Goal: Transaction & Acquisition: Purchase product/service

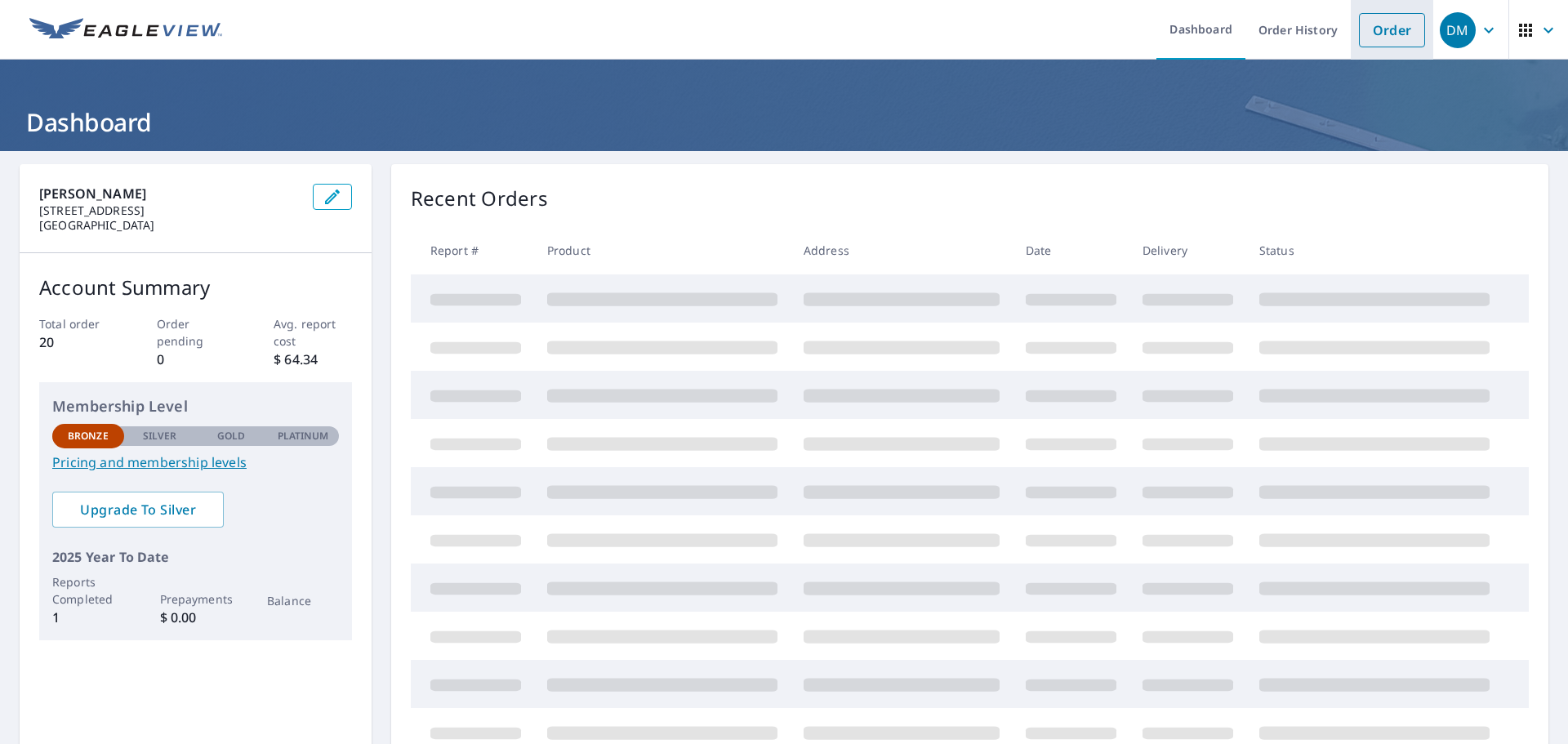
click at [1368, 30] on link "Order" at bounding box center [1392, 30] width 66 height 34
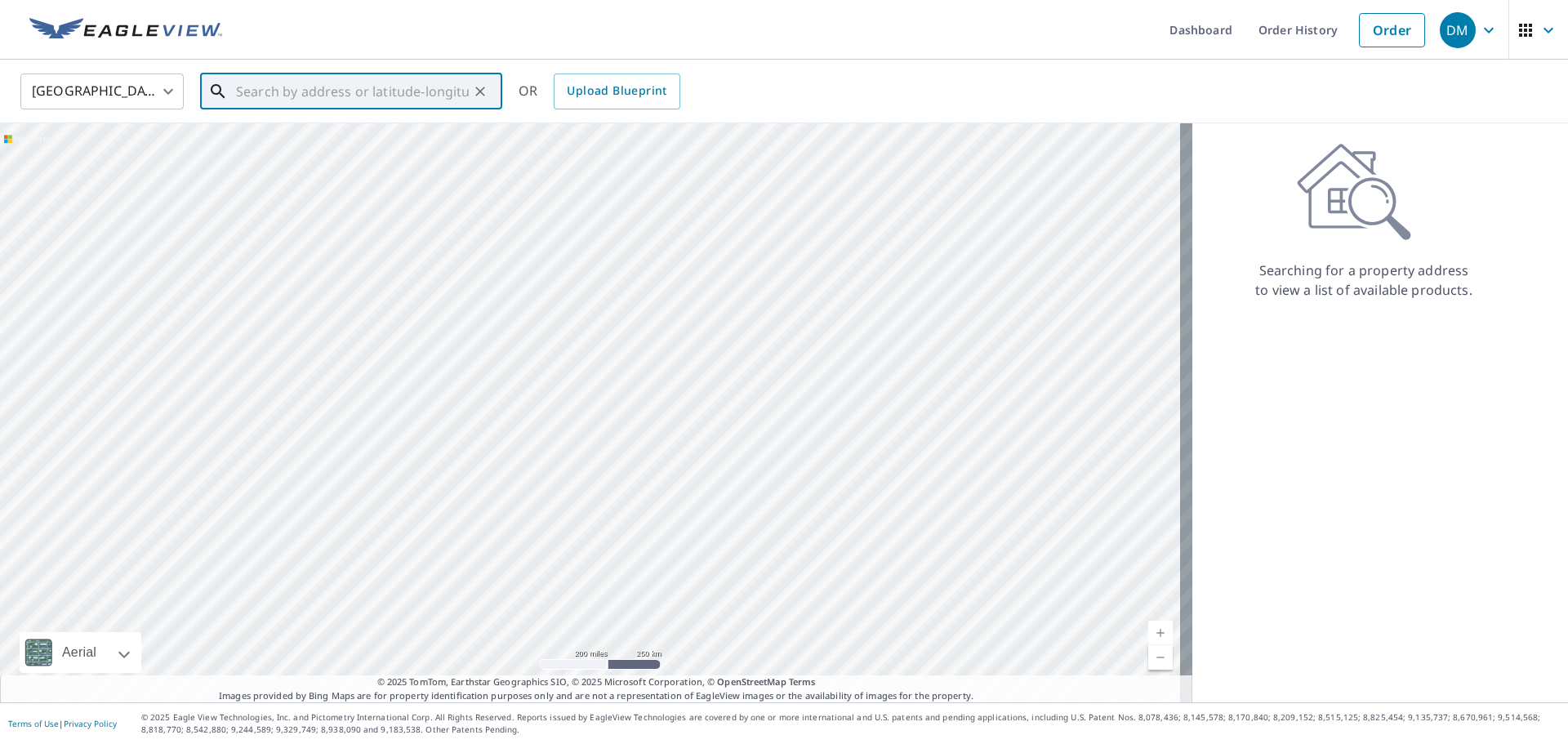
click at [413, 91] on input "text" at bounding box center [352, 91] width 233 height 46
click at [311, 156] on p "Michigan City, IN 46360" at bounding box center [361, 156] width 257 height 16
type input "2312 Foxdale Trl Michigan City, IN 46360"
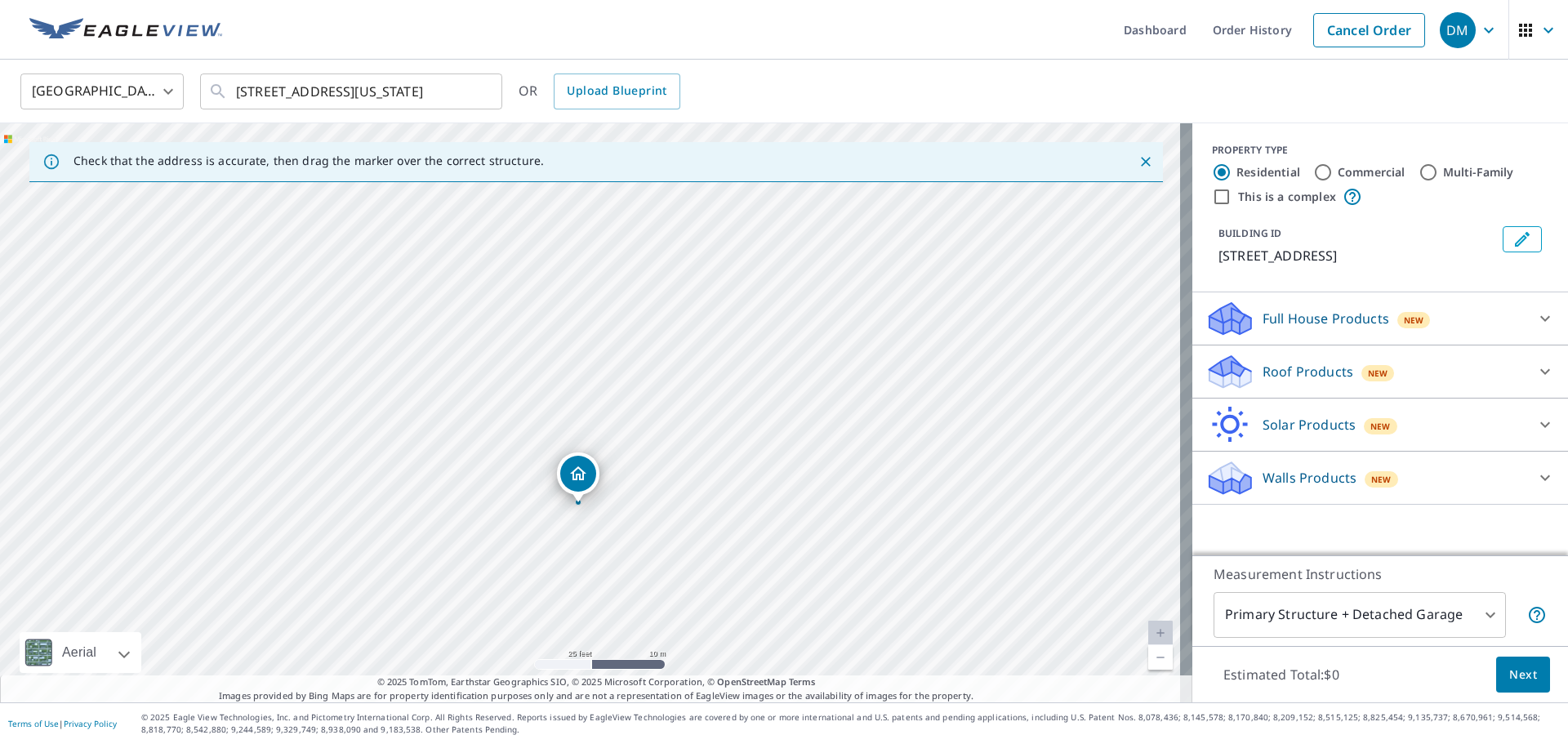
drag, startPoint x: 658, startPoint y: 304, endPoint x: 653, endPoint y: 481, distance: 177.1
click at [653, 481] on div "2312 Foxdale Trl Long Beach, IN 46360" at bounding box center [596, 413] width 1192 height 580
click at [1535, 370] on icon at bounding box center [1545, 371] width 19 height 19
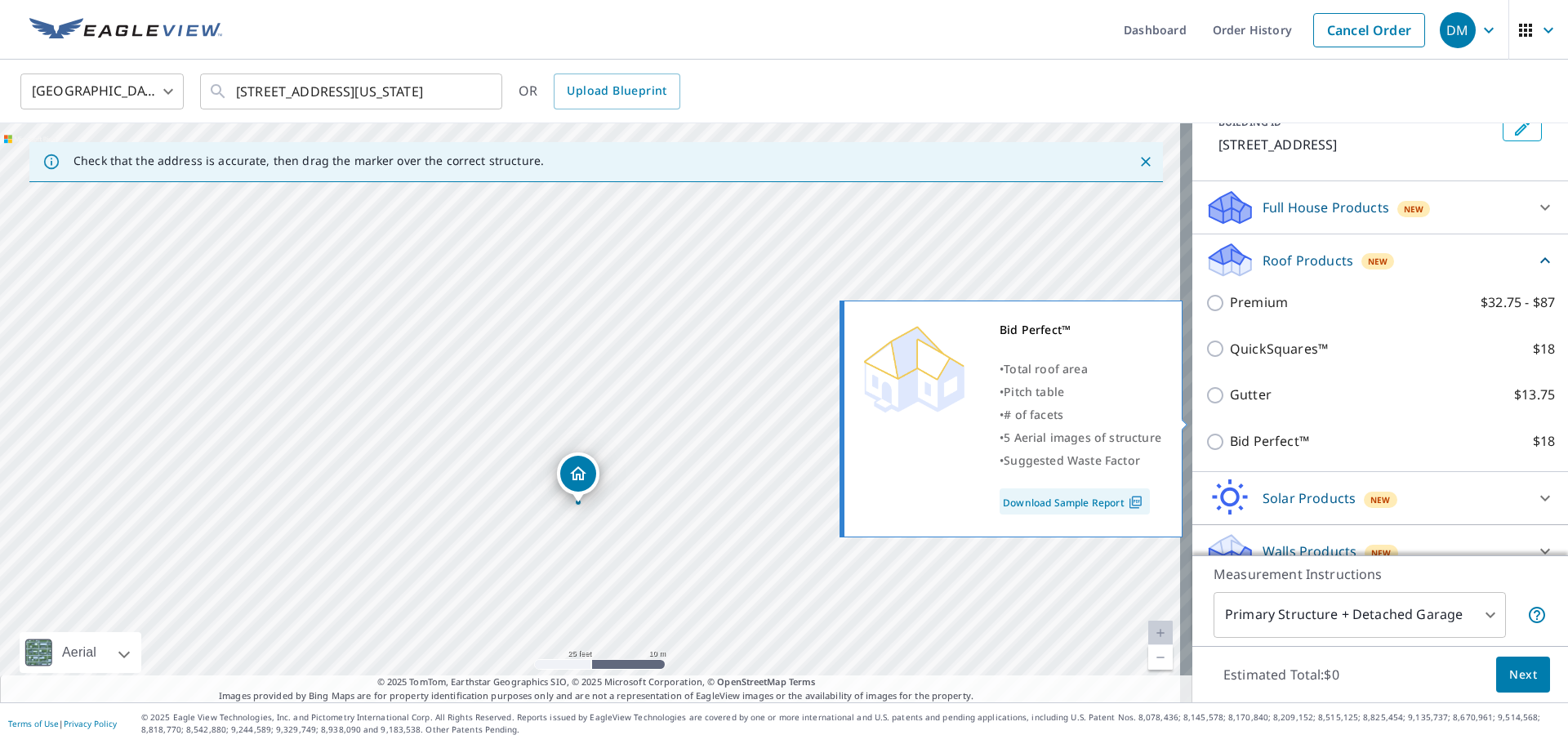
scroll to position [134, 0]
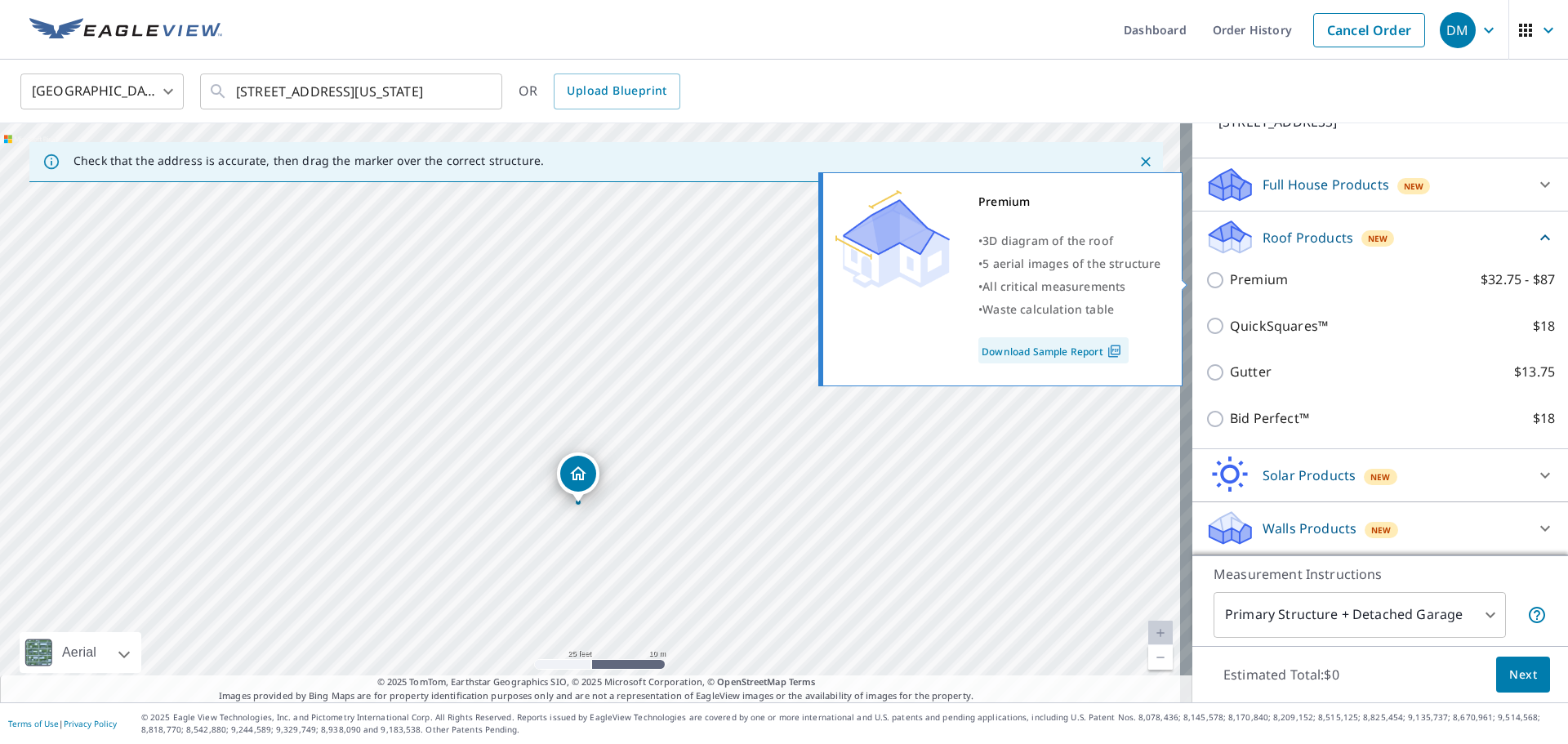
click at [1206, 277] on input "Premium $32.75 - $87" at bounding box center [1218, 279] width 24 height 19
checkbox input "true"
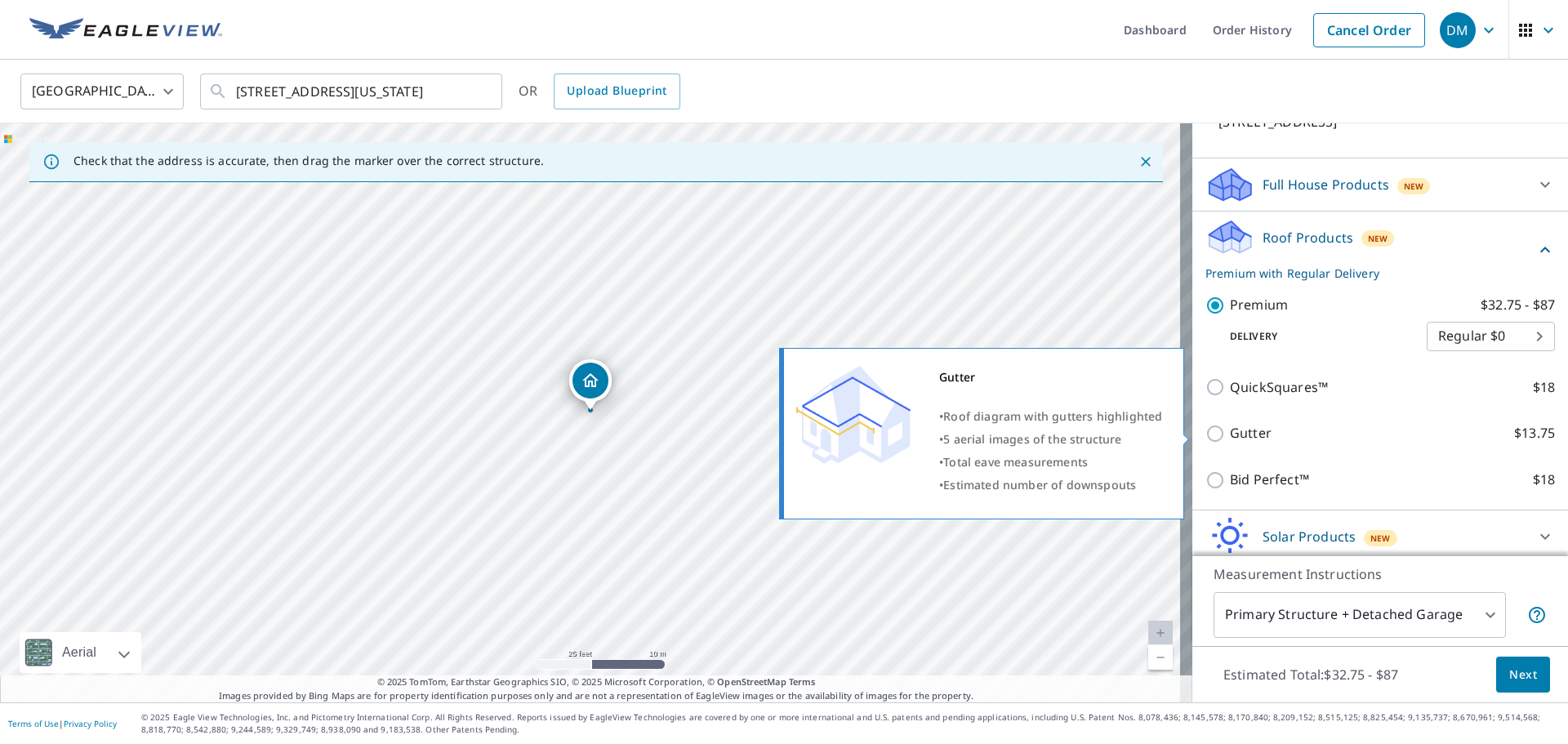
scroll to position [195, 0]
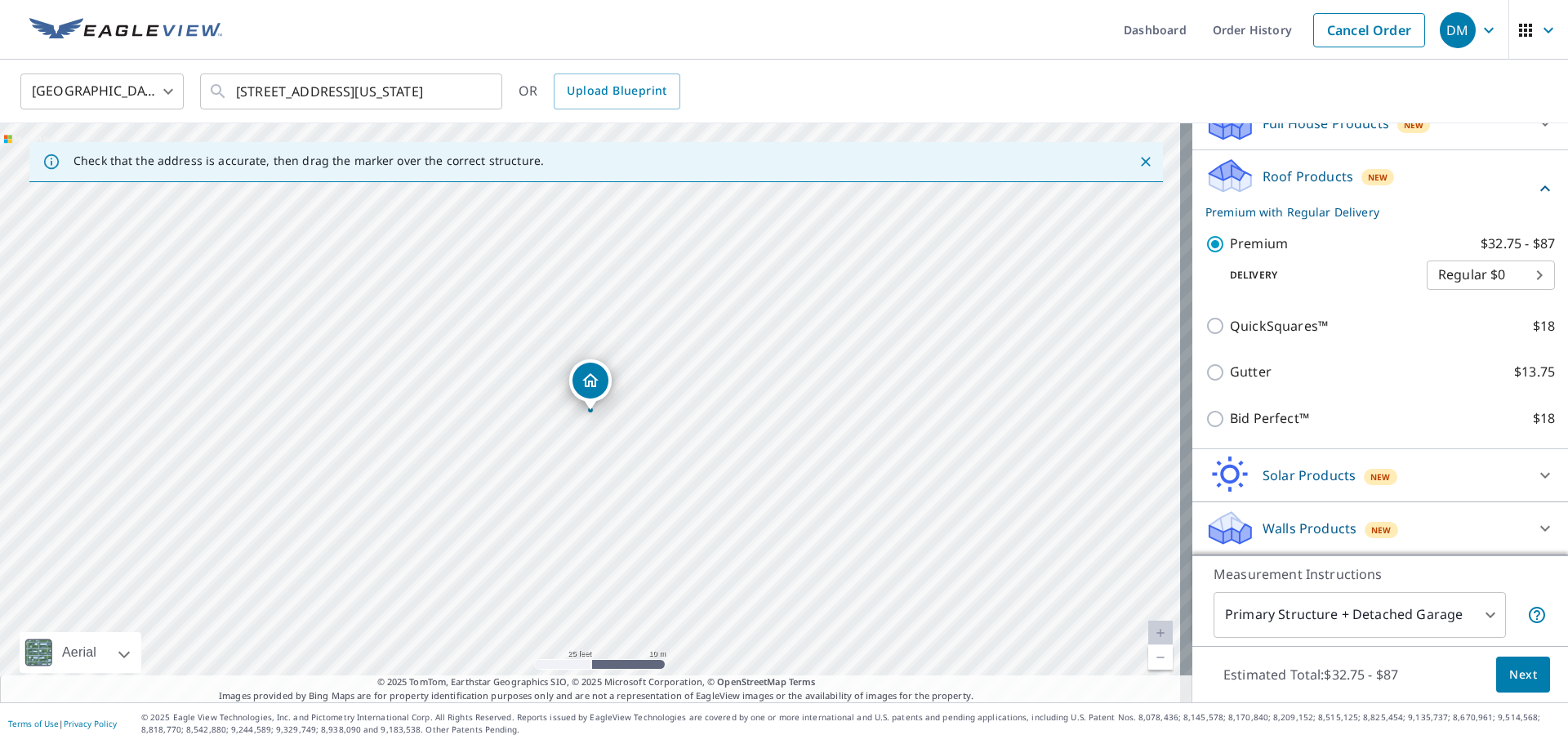
click at [1509, 679] on span "Next" at bounding box center [1523, 675] width 28 height 20
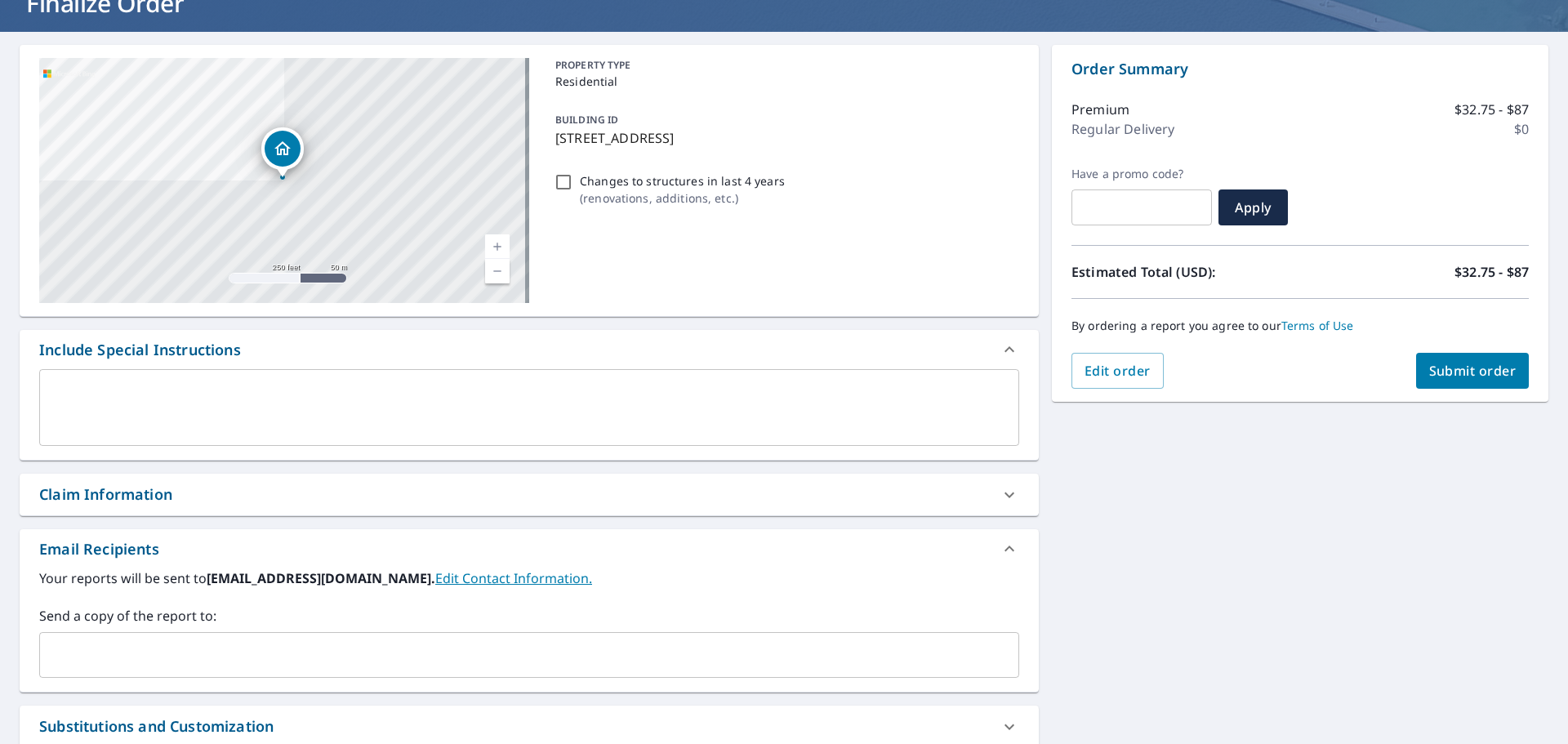
scroll to position [245, 0]
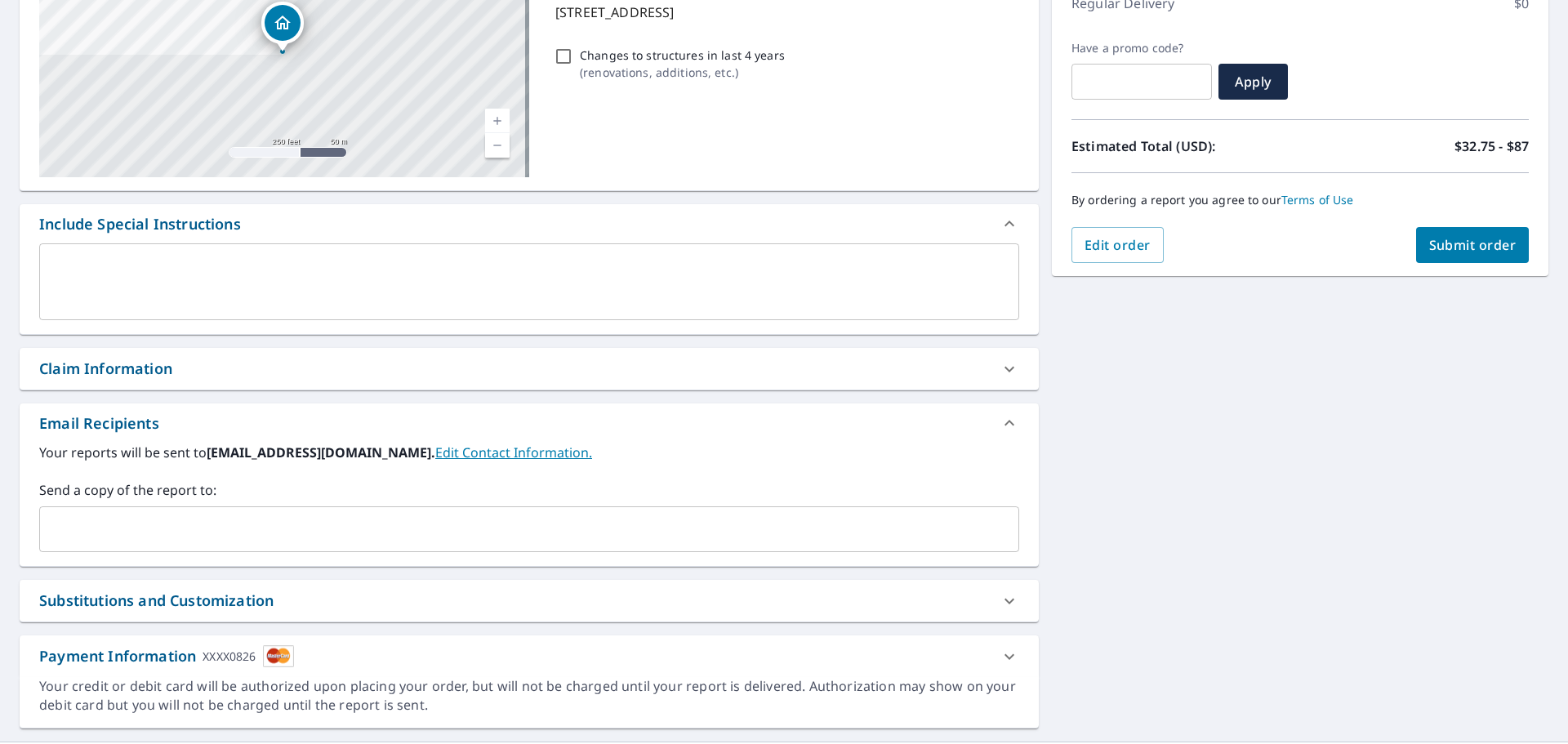
click at [106, 521] on input "text" at bounding box center [517, 529] width 941 height 31
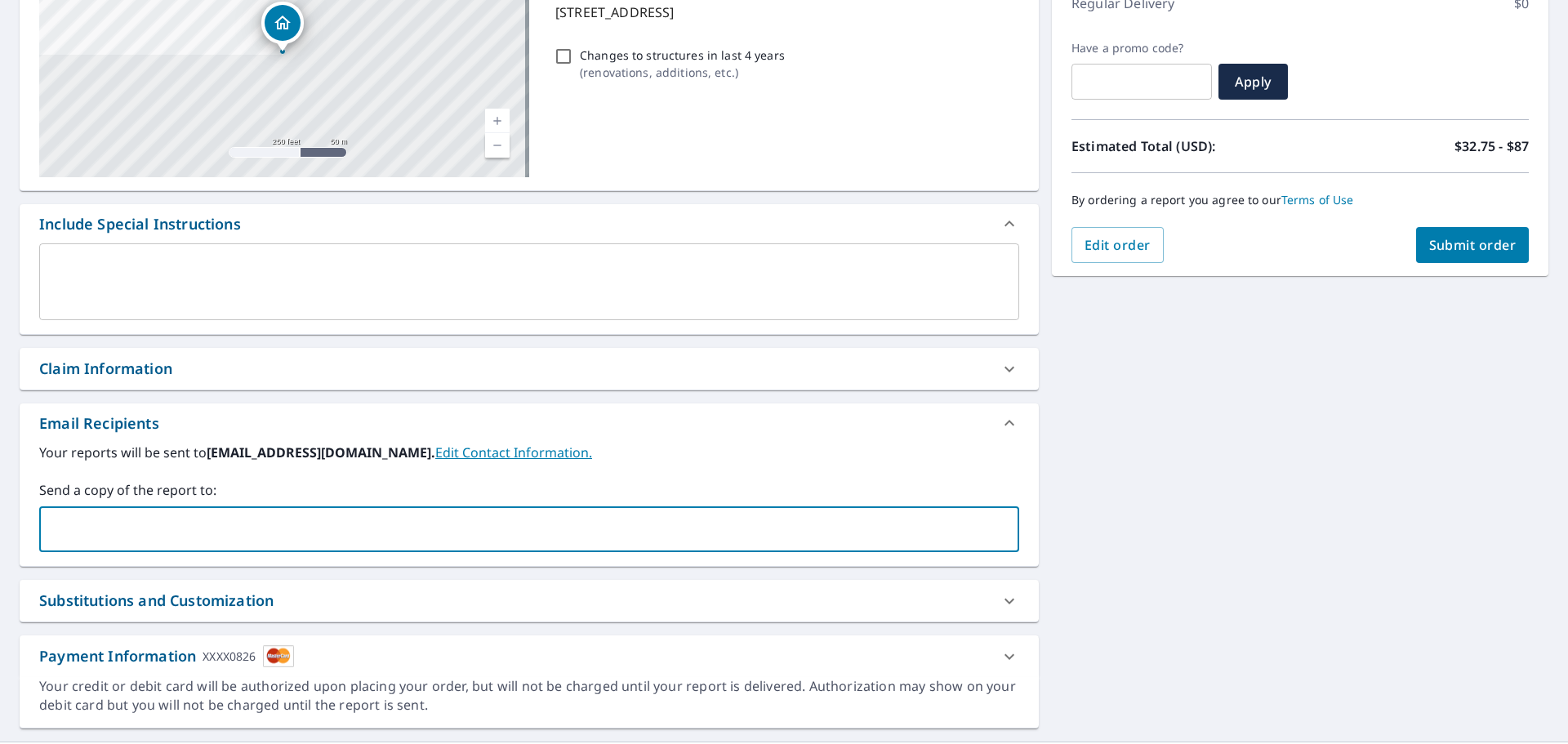
type input "danm@getyourpa.com"
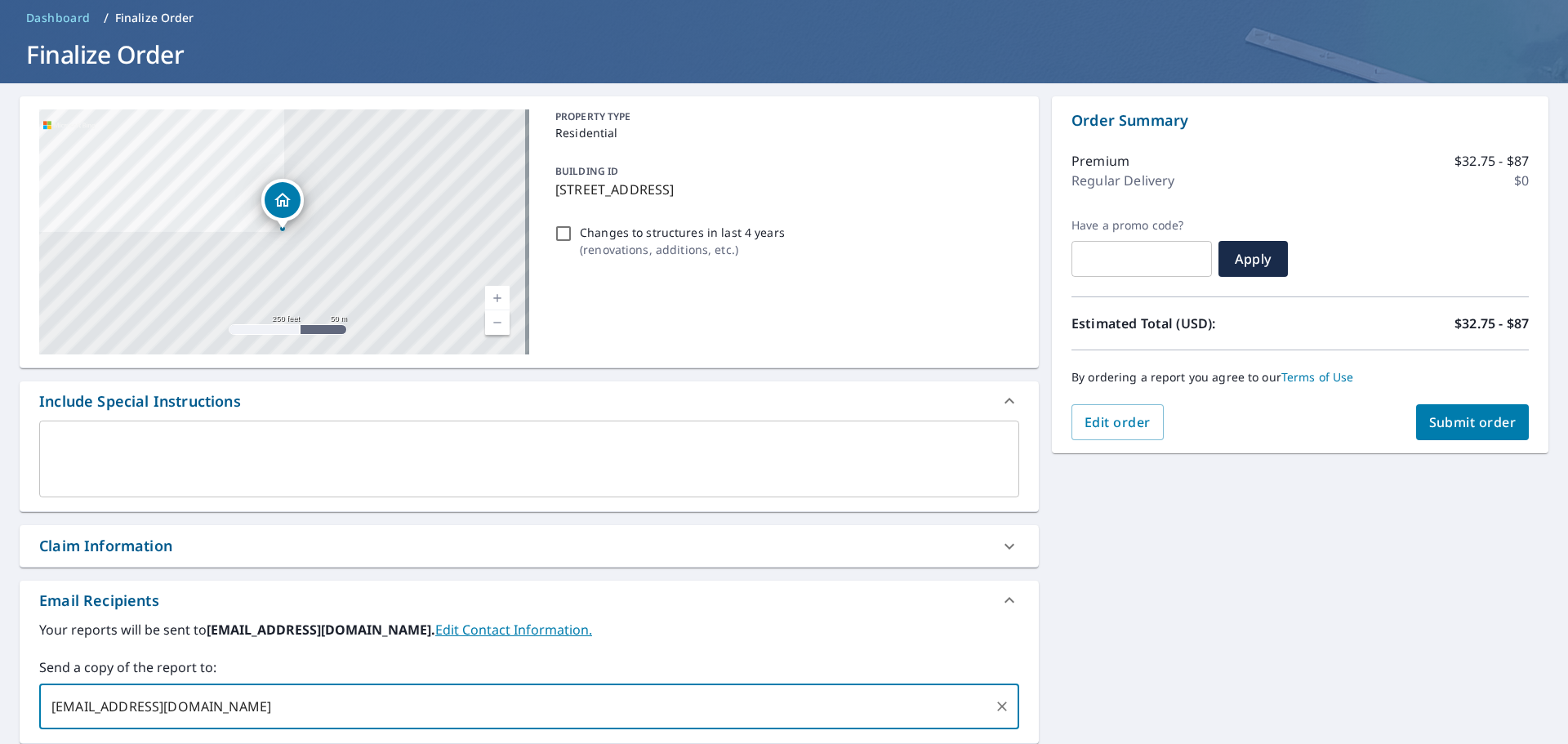
scroll to position [39, 0]
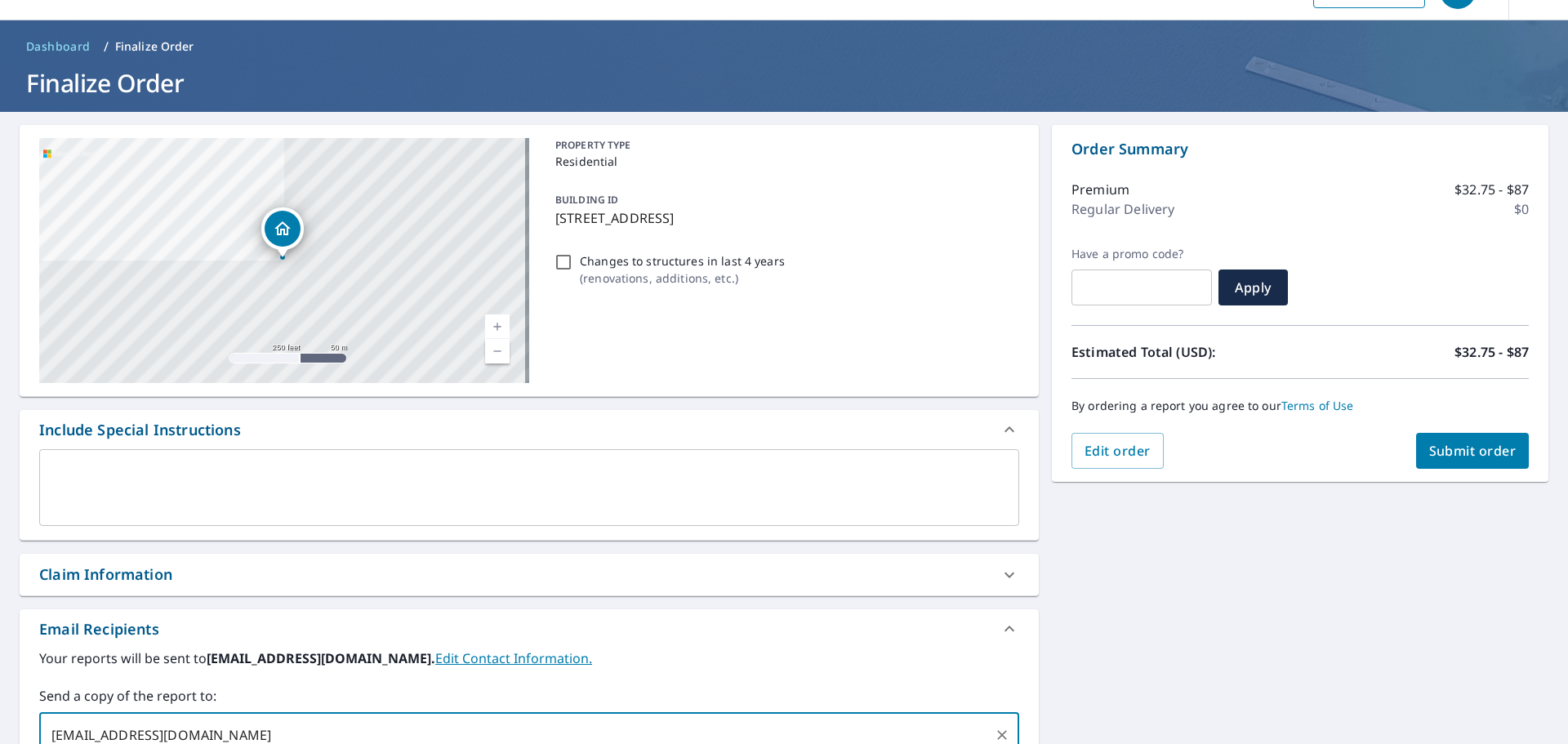
click at [1429, 454] on span "Submit order" at bounding box center [1472, 450] width 87 height 18
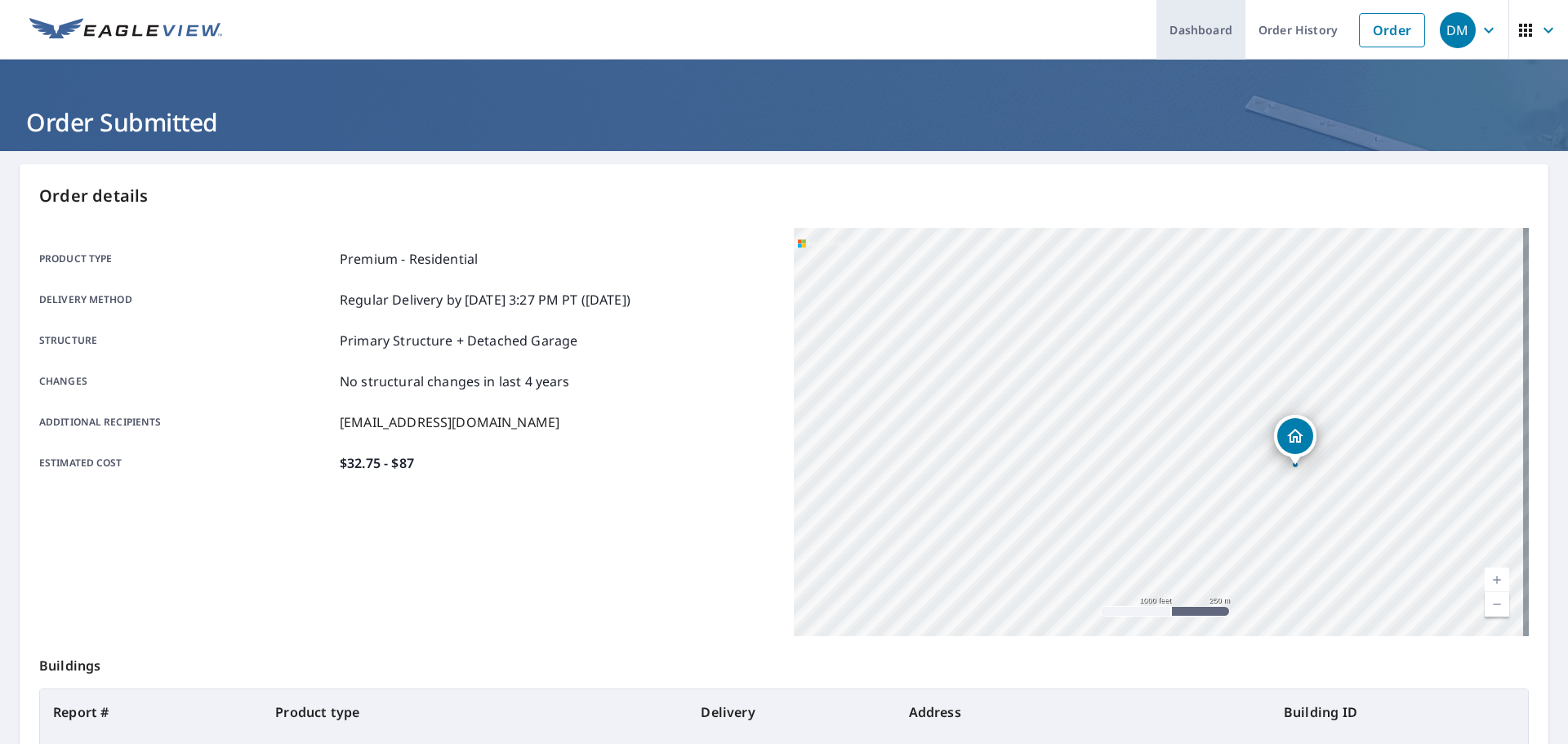
click at [1194, 31] on link "Dashboard" at bounding box center [1201, 29] width 89 height 60
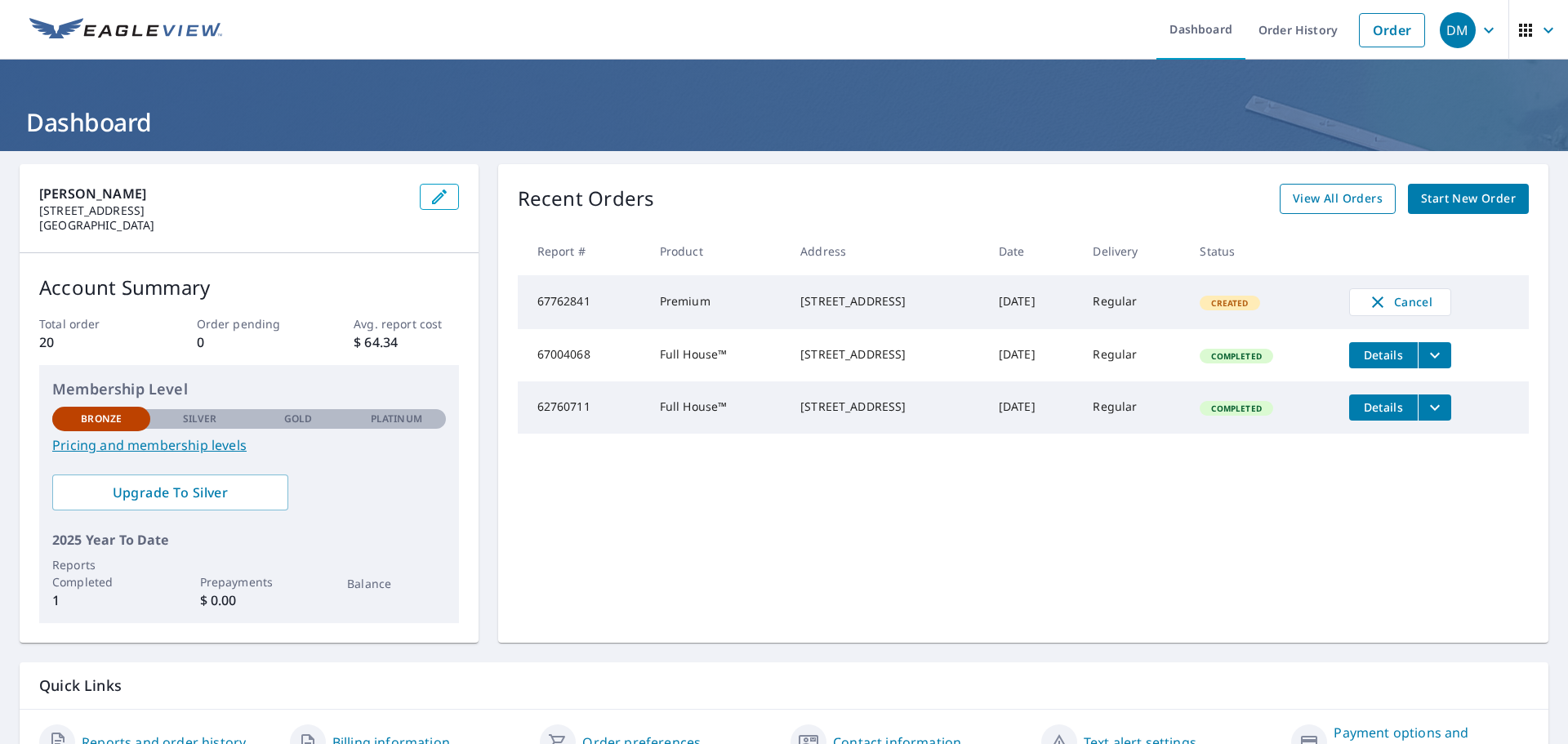
click at [1313, 193] on span "View All Orders" at bounding box center [1337, 199] width 90 height 20
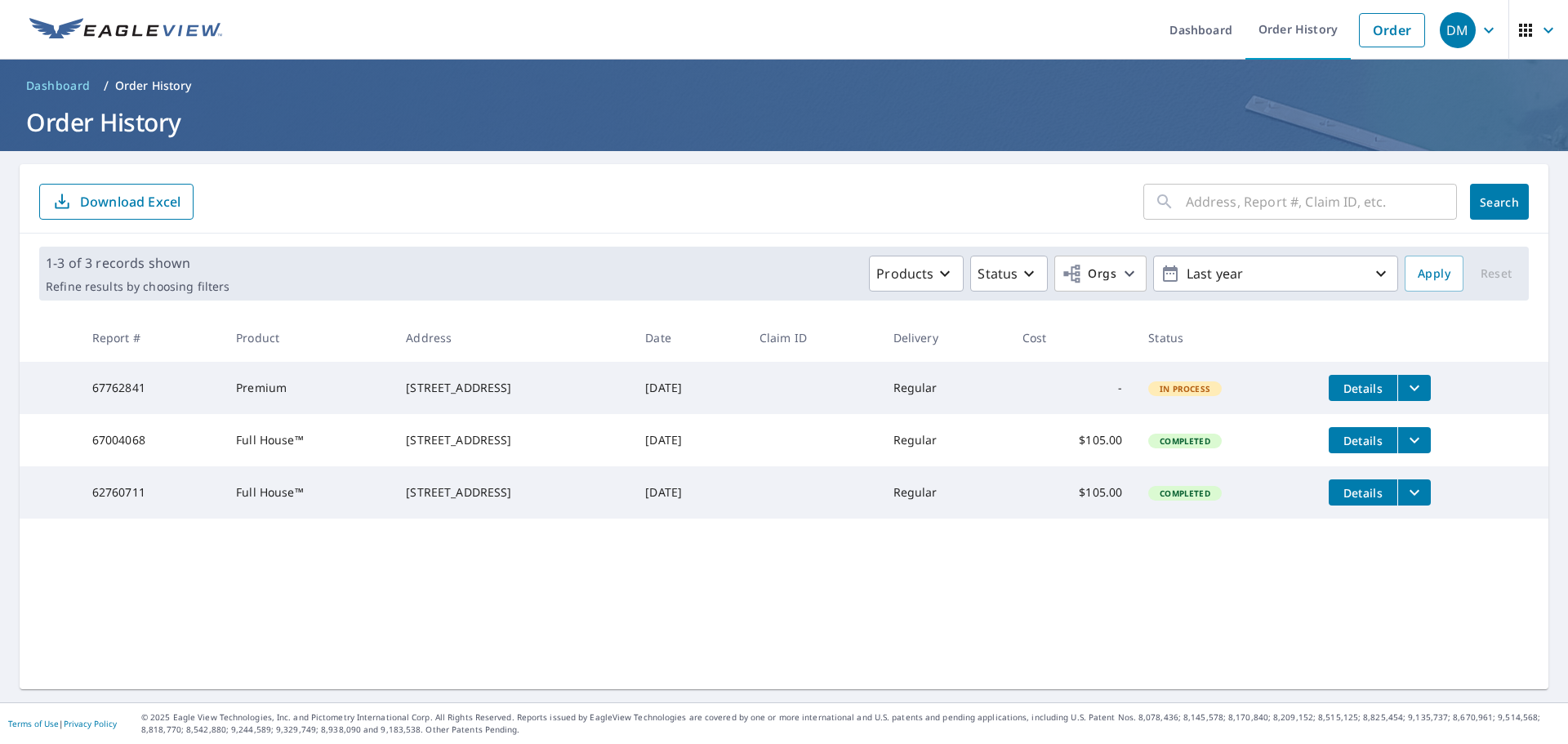
click at [1423, 388] on icon "filesDropdownBtn-67762841" at bounding box center [1414, 388] width 19 height 19
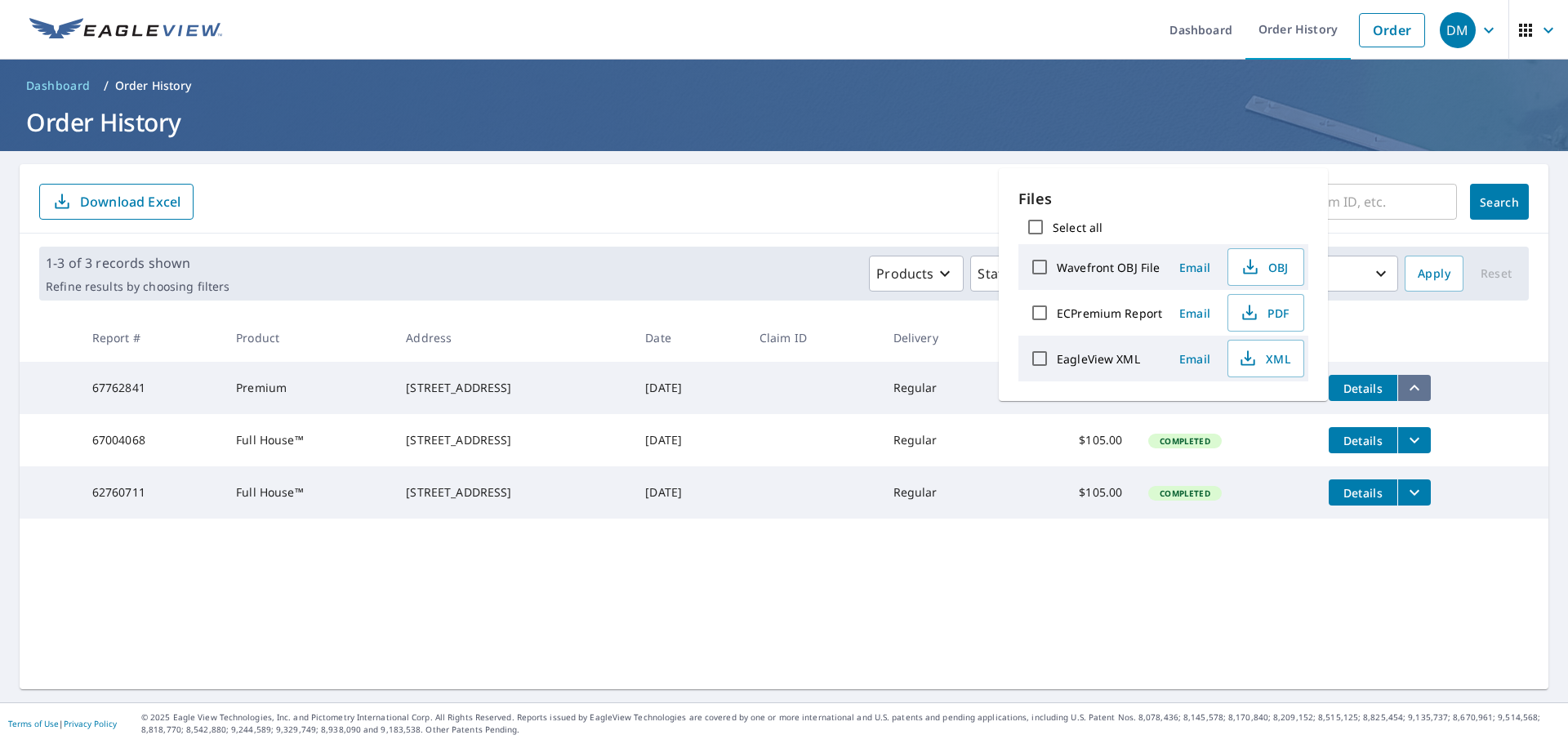
click at [1423, 388] on icon "filesDropdownBtn-67762841" at bounding box center [1414, 388] width 19 height 19
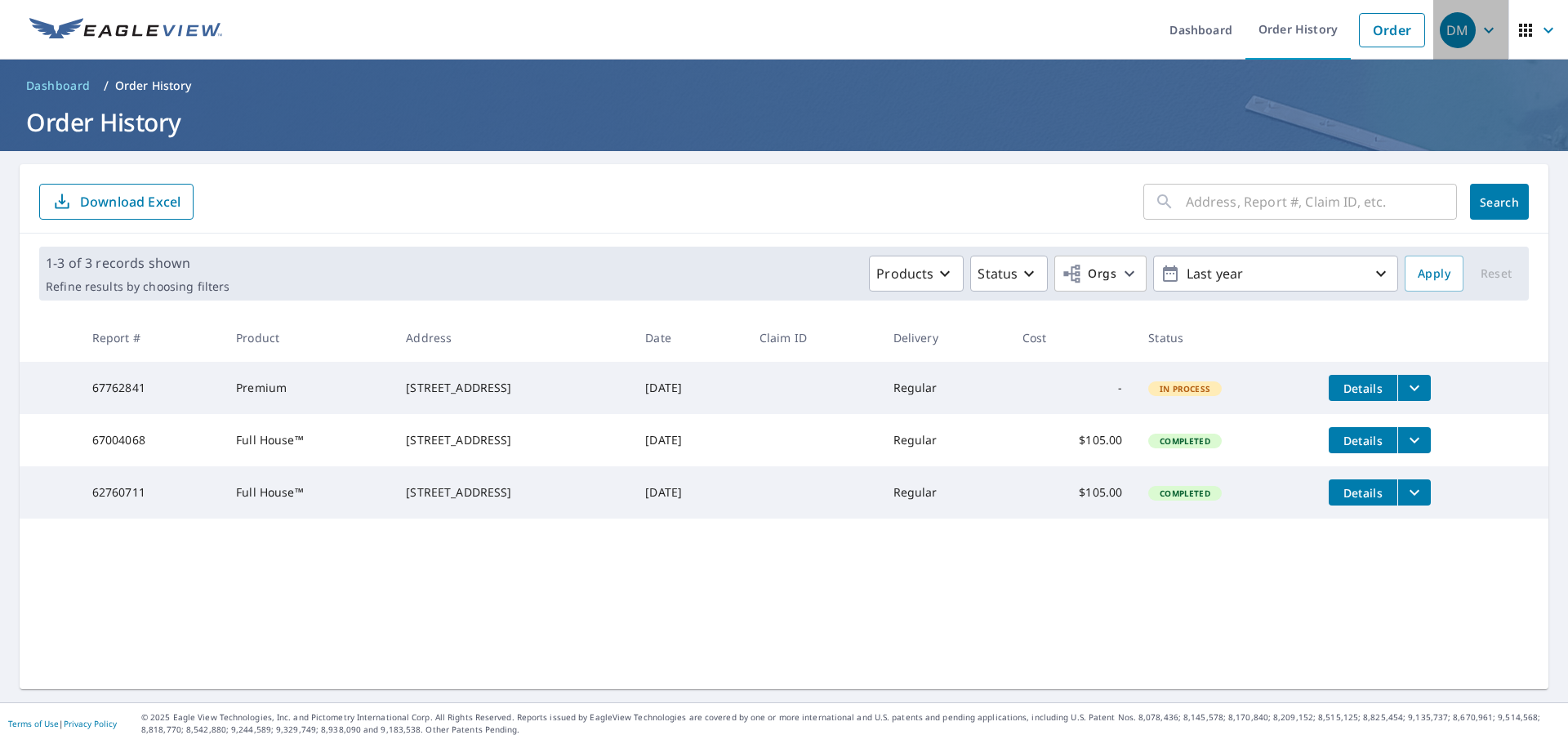
click at [1481, 31] on icon "button" at bounding box center [1488, 29] width 19 height 19
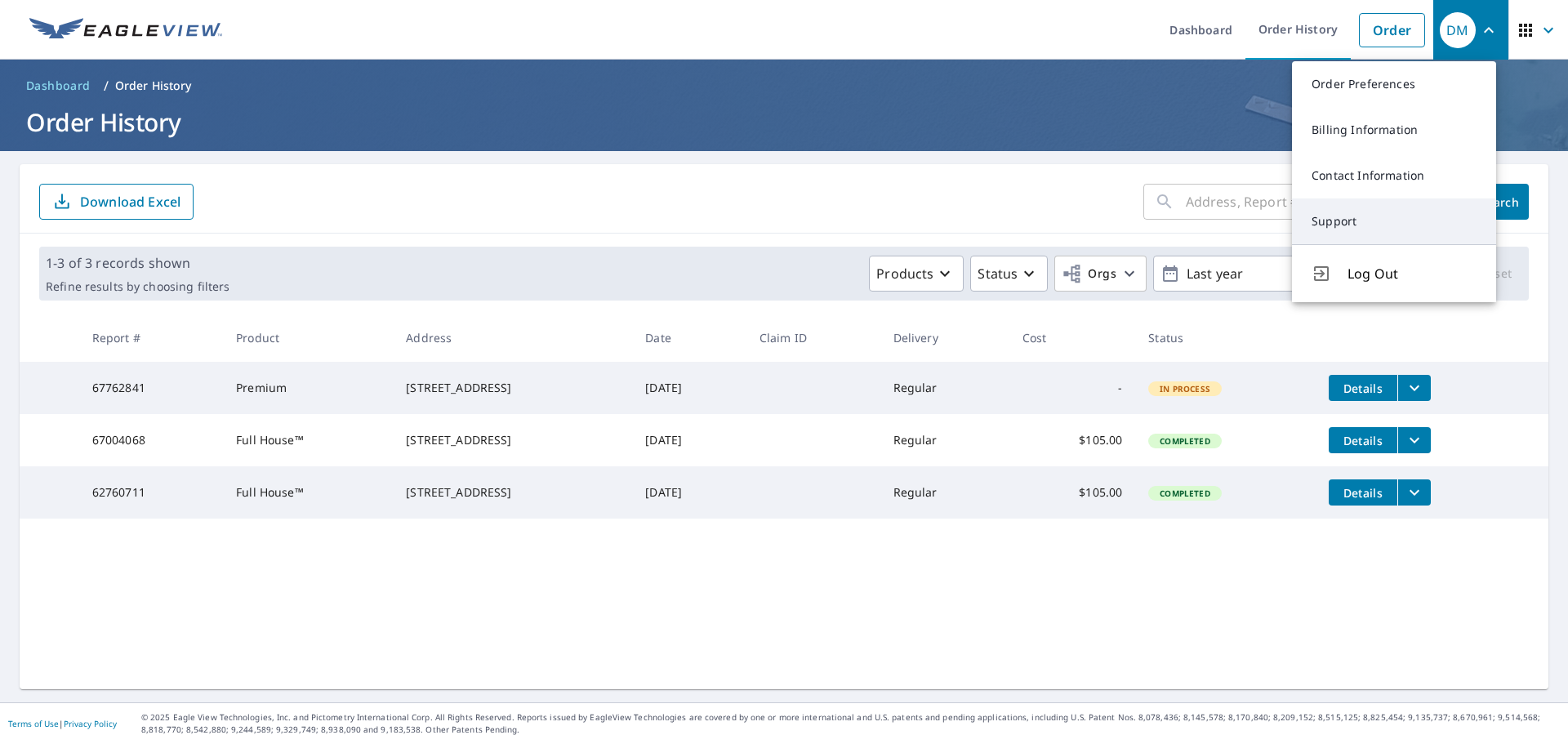
click at [1345, 228] on link "Support" at bounding box center [1394, 221] width 204 height 46
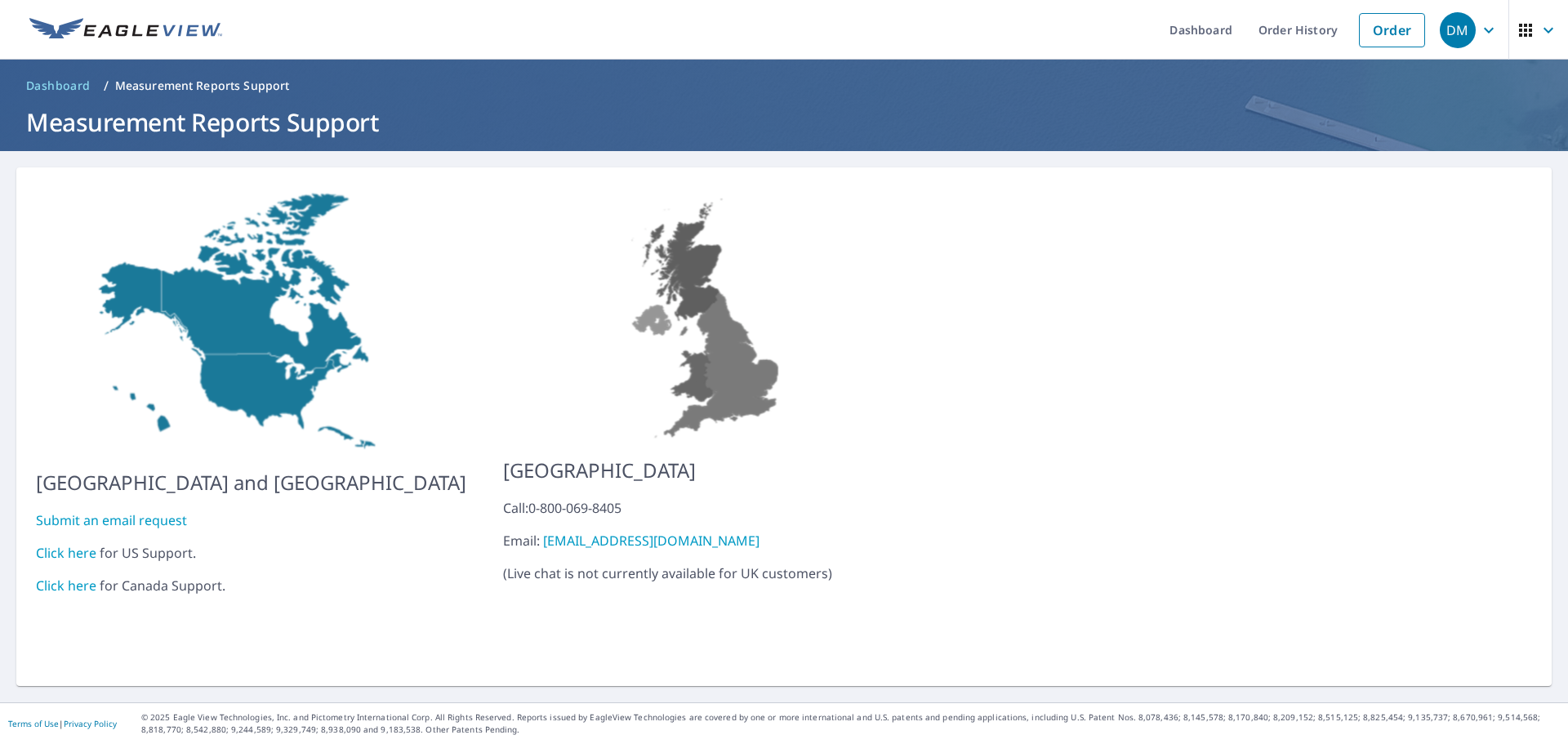
click at [93, 512] on link "Submit an email request" at bounding box center [112, 520] width 151 height 18
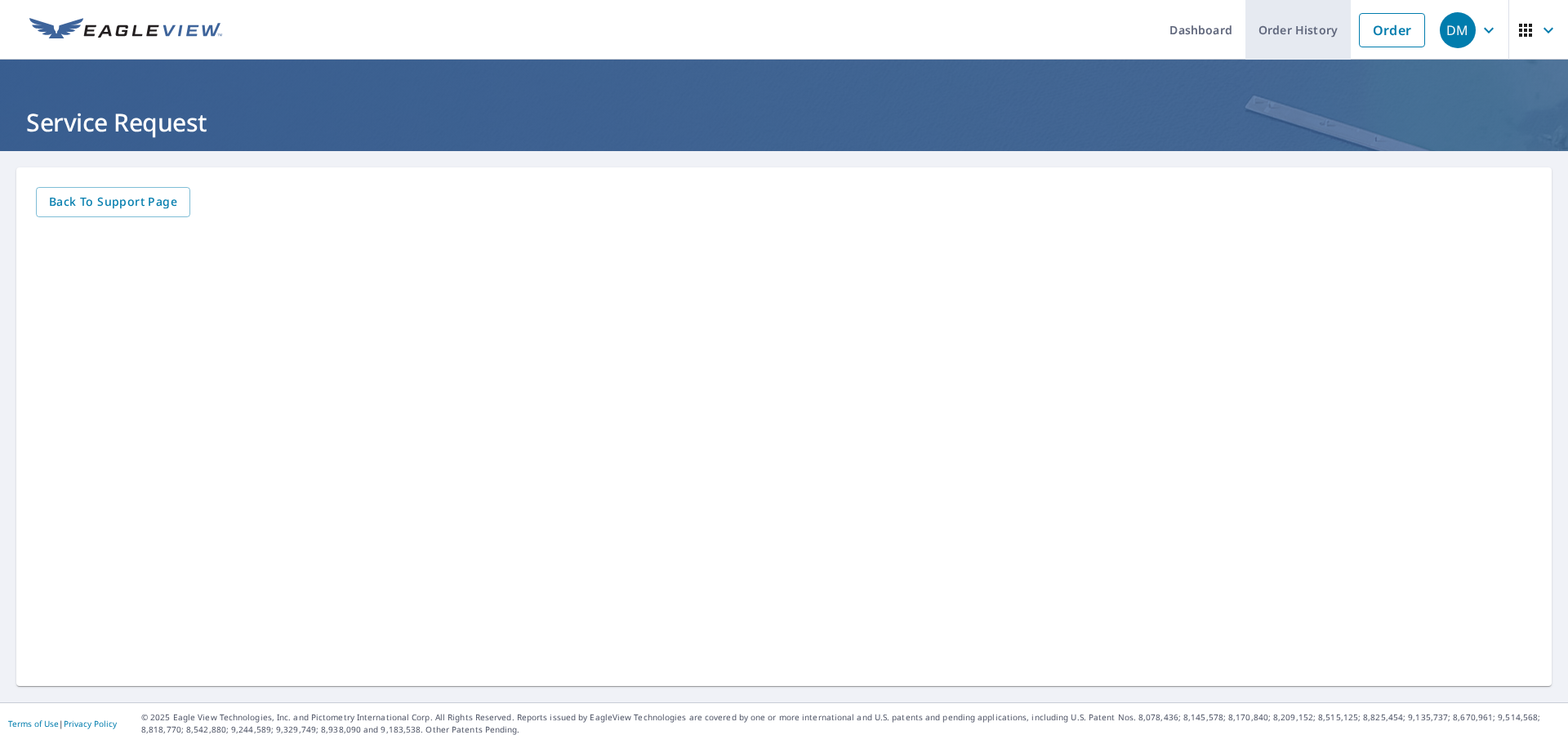
click at [1310, 33] on link "Order History" at bounding box center [1298, 29] width 106 height 60
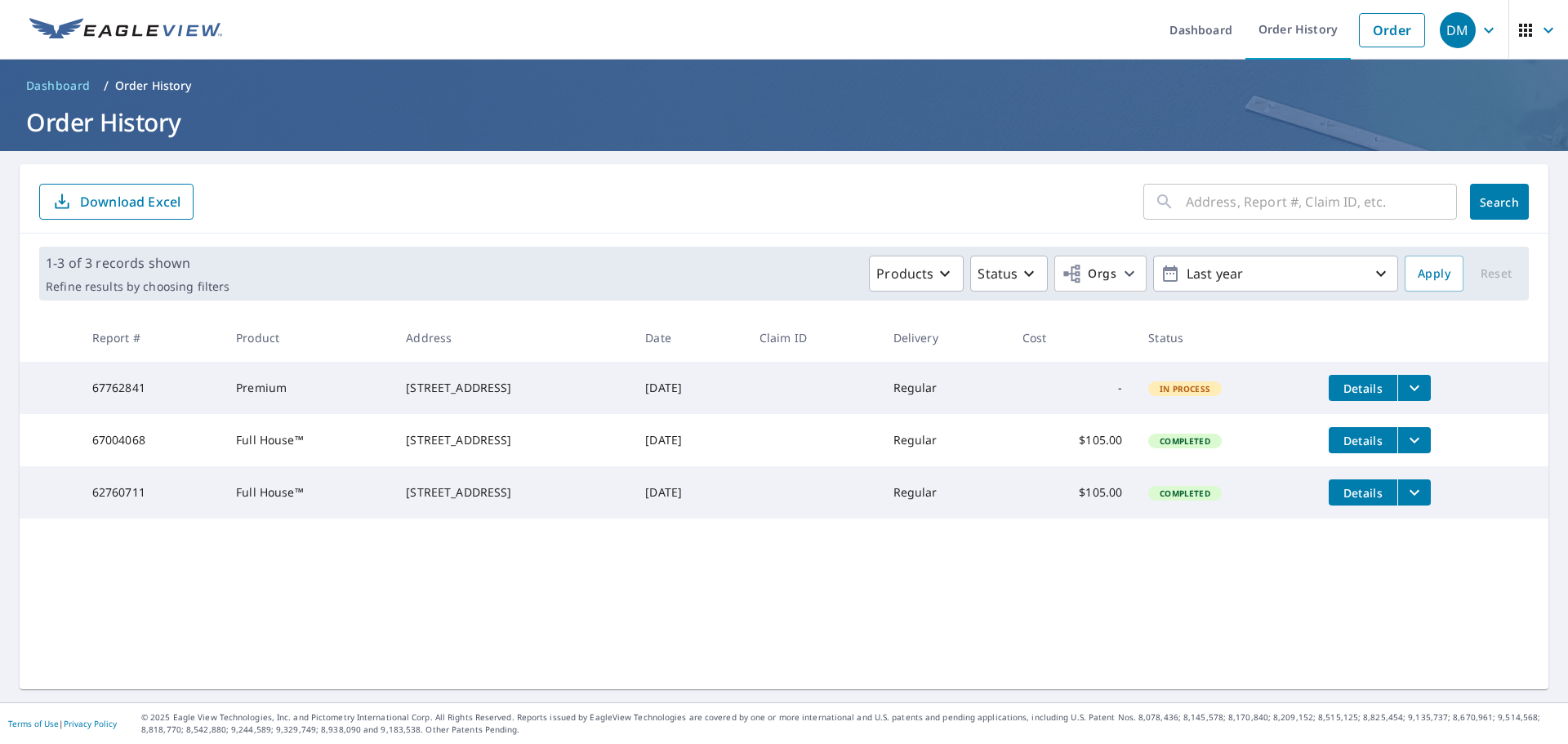
click at [1417, 390] on icon "filesDropdownBtn-67762841" at bounding box center [1415, 388] width 10 height 6
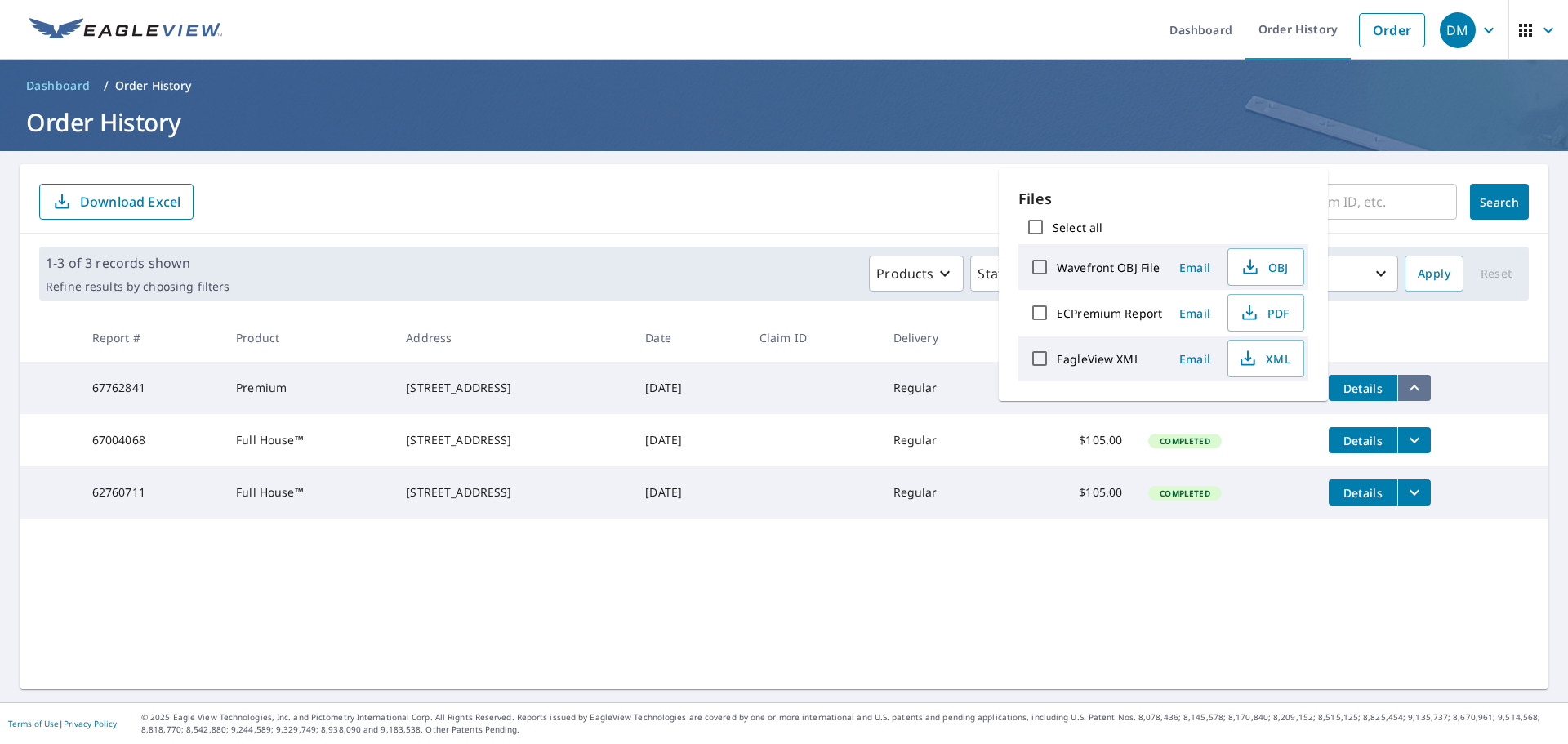
click at [1417, 390] on icon "filesDropdownBtn-67762841" at bounding box center [1414, 388] width 19 height 19
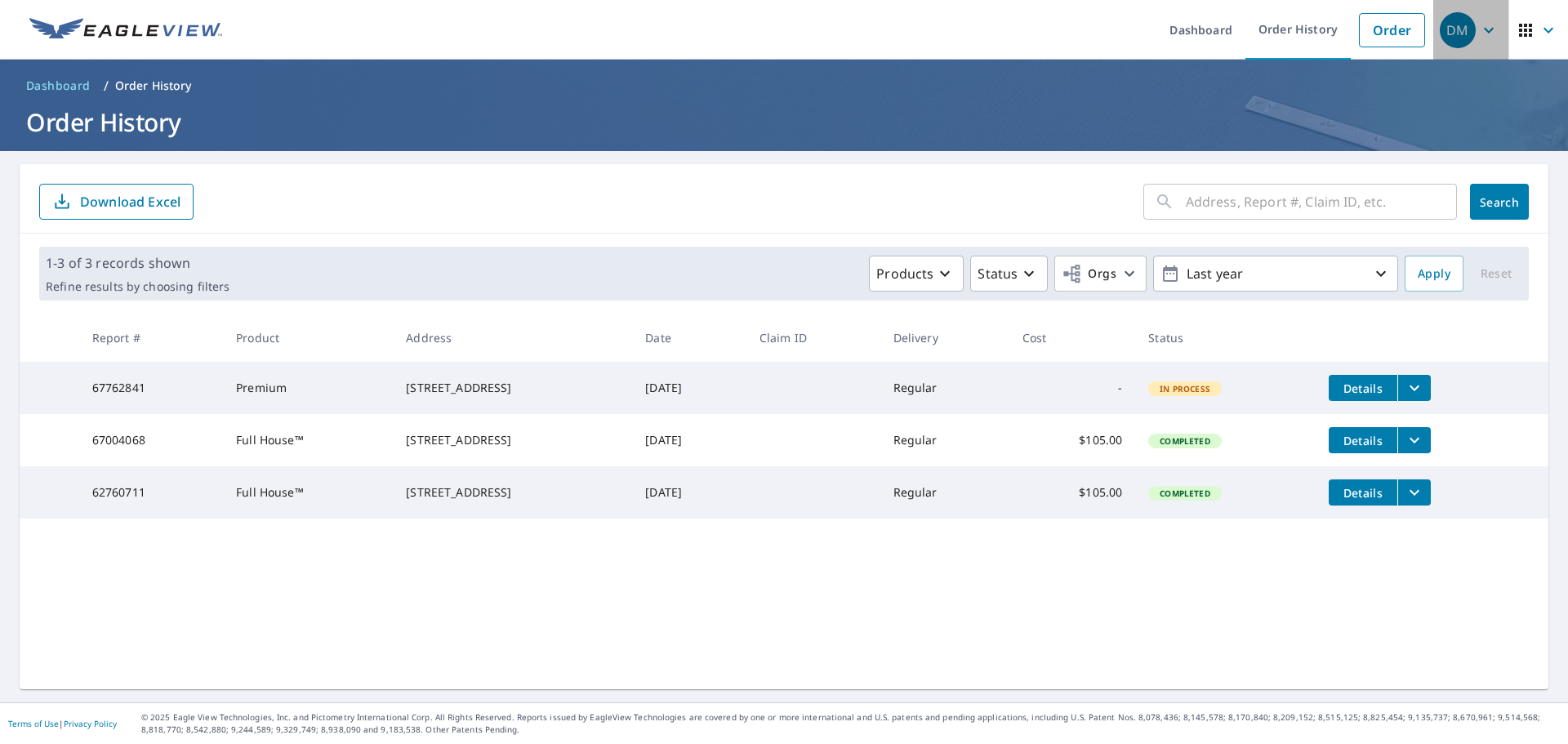
click at [1479, 29] on icon "button" at bounding box center [1488, 29] width 19 height 19
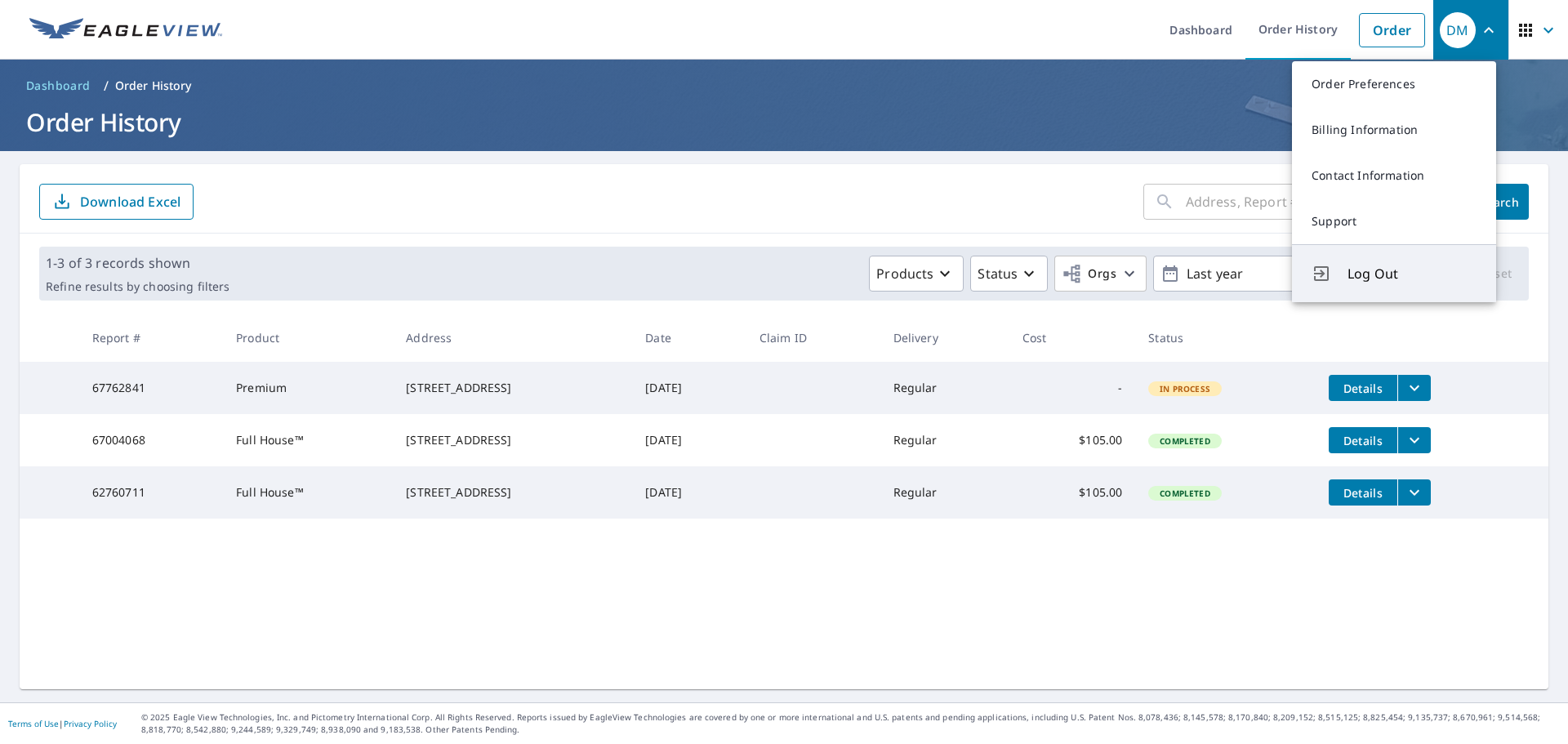
click at [1378, 273] on span "Log Out" at bounding box center [1412, 273] width 129 height 19
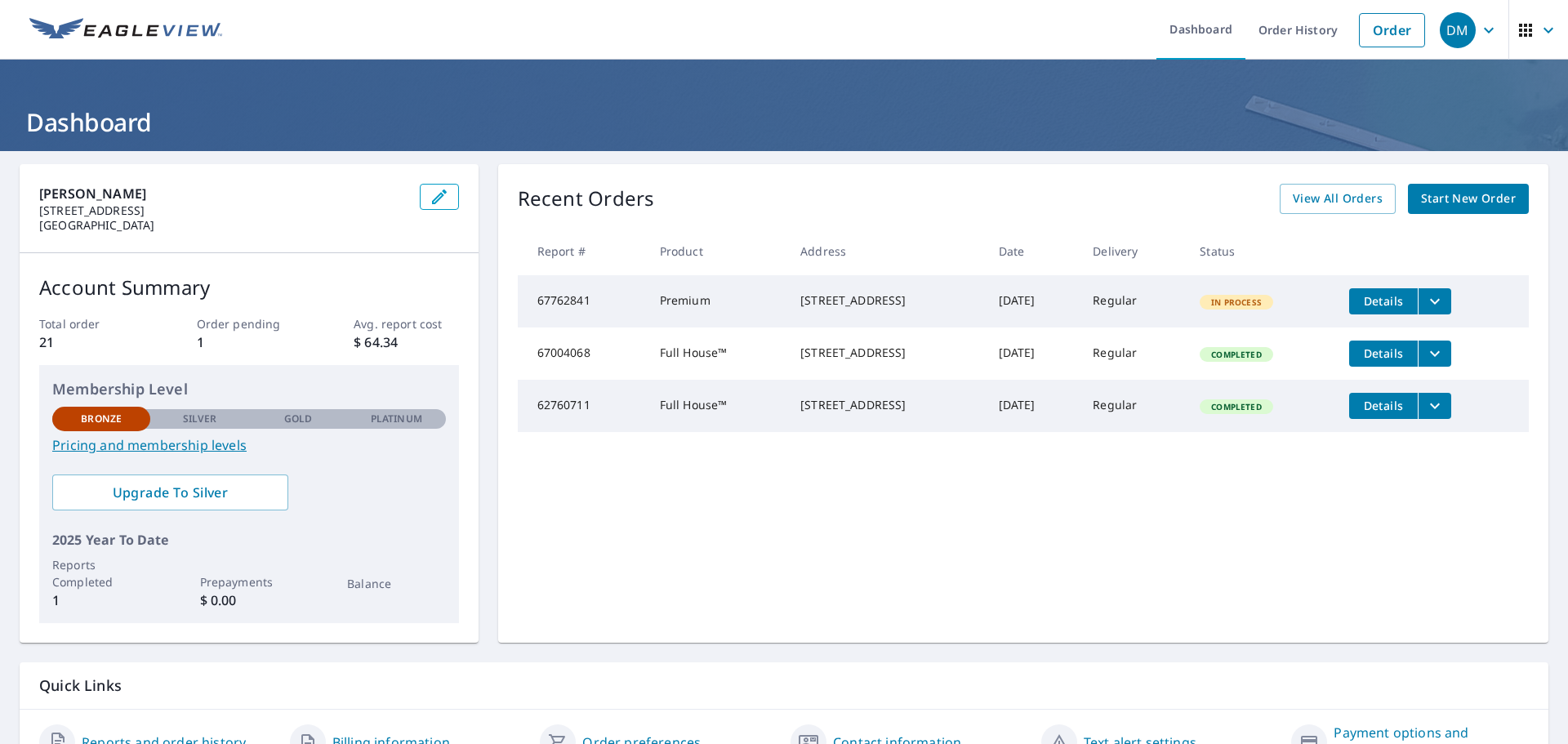
click at [787, 290] on td "[STREET_ADDRESS]" at bounding box center [886, 301] width 199 height 52
drag, startPoint x: 774, startPoint y: 294, endPoint x: 894, endPoint y: 311, distance: 121.2
click at [894, 309] on div "[STREET_ADDRESS]" at bounding box center [887, 300] width 173 height 16
copy div "[STREET_ADDRESS]"
click at [1389, 311] on button "Details" at bounding box center [1384, 301] width 69 height 26
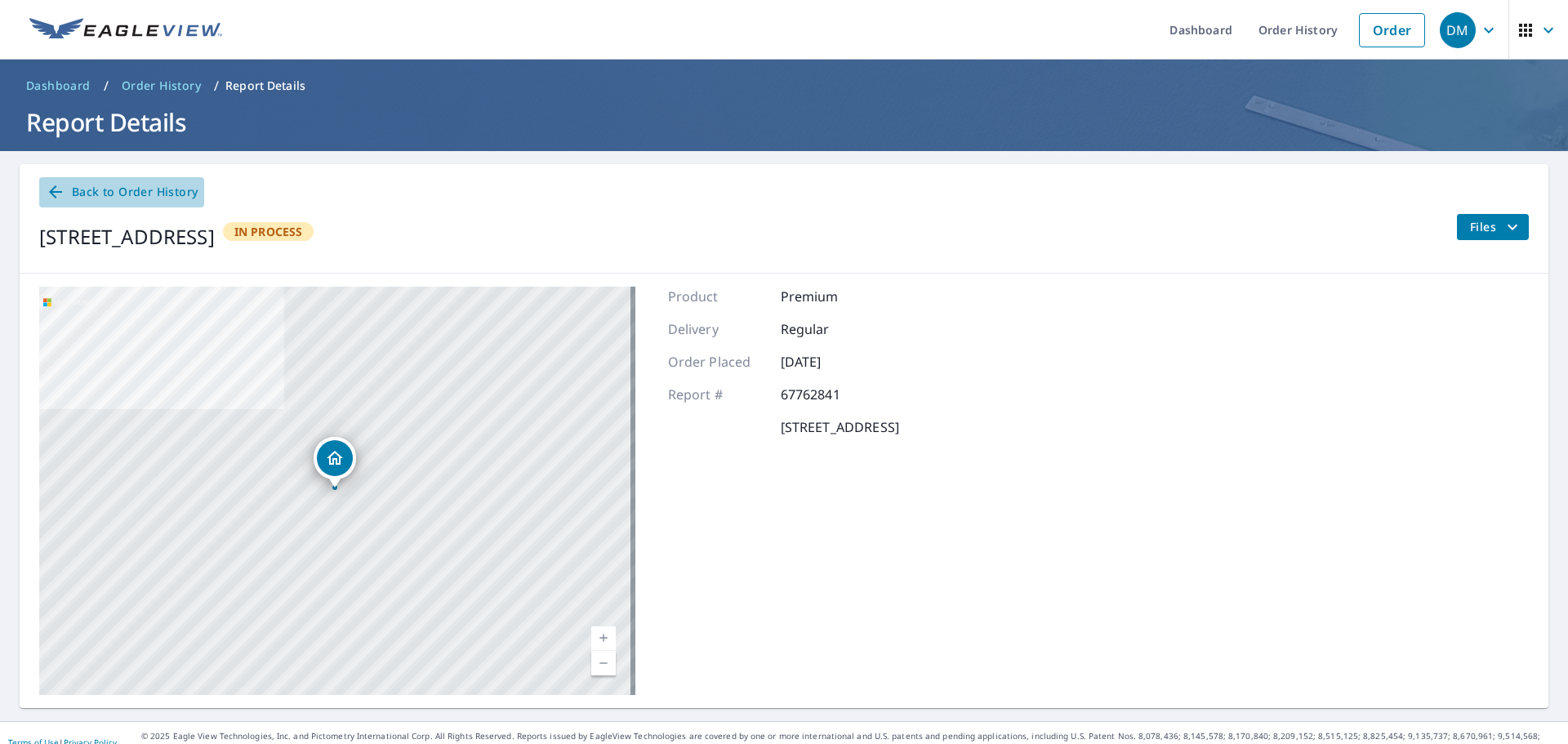
click at [55, 191] on icon at bounding box center [55, 191] width 19 height 19
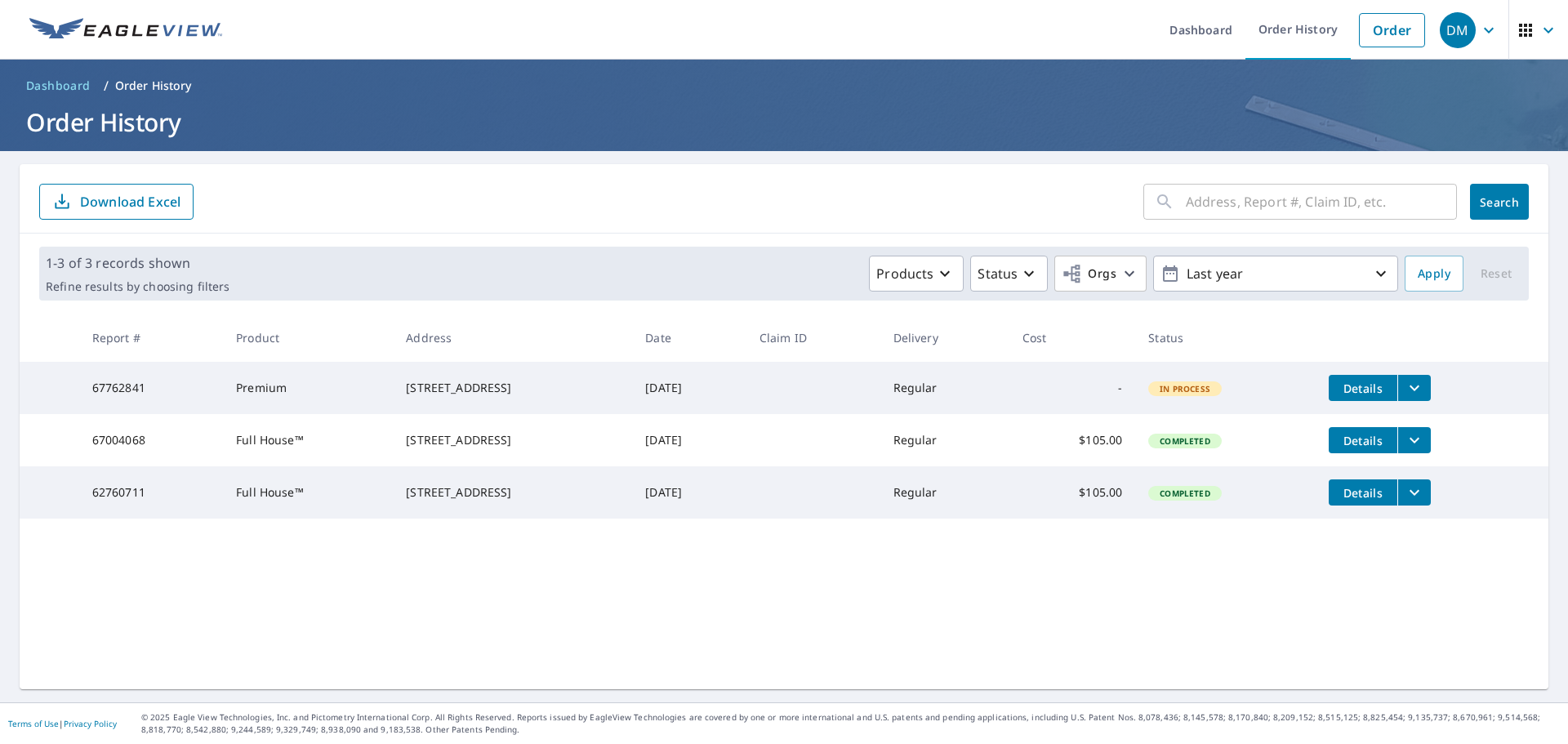
click at [1544, 30] on icon "button" at bounding box center [1549, 29] width 10 height 6
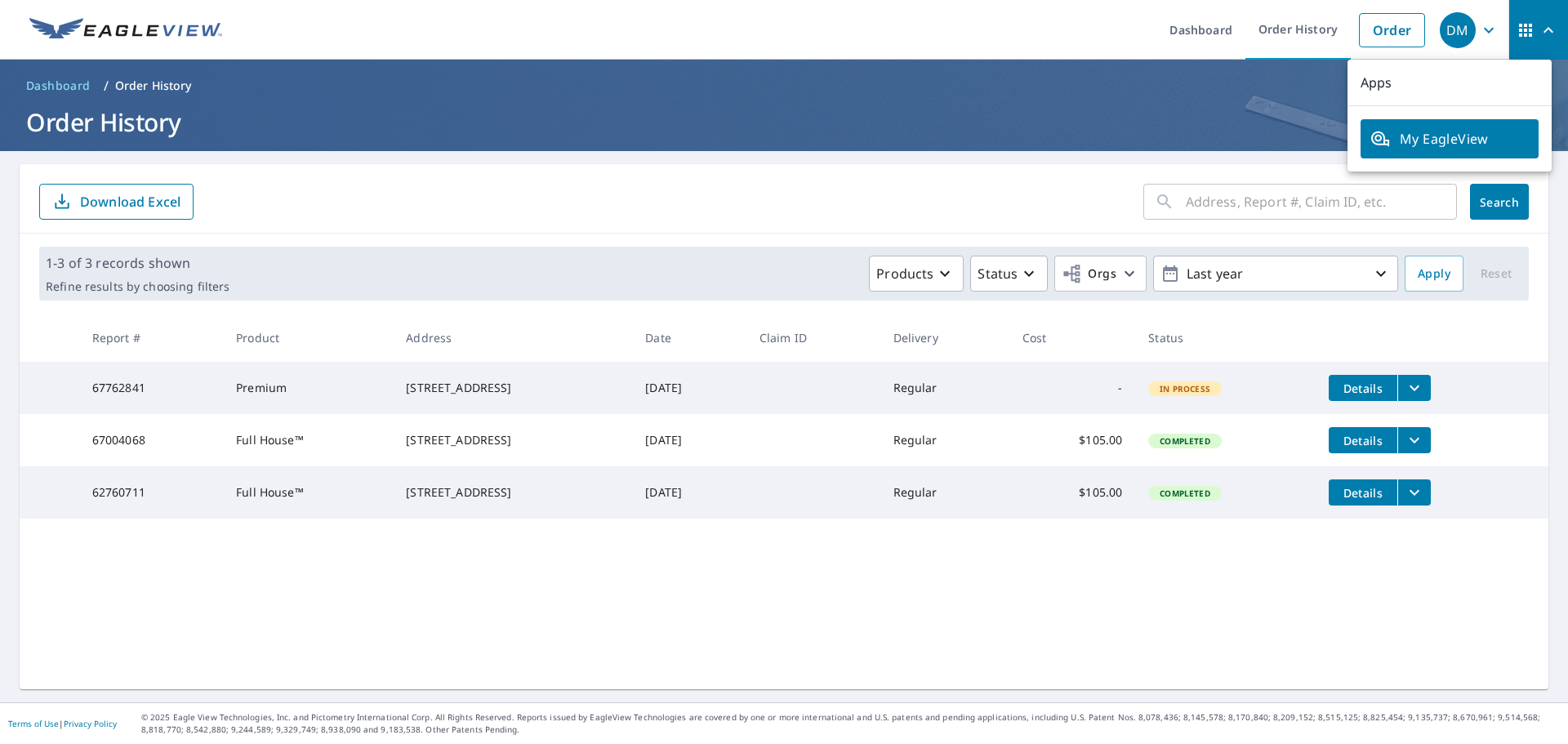
click at [1486, 34] on icon "button" at bounding box center [1488, 29] width 19 height 19
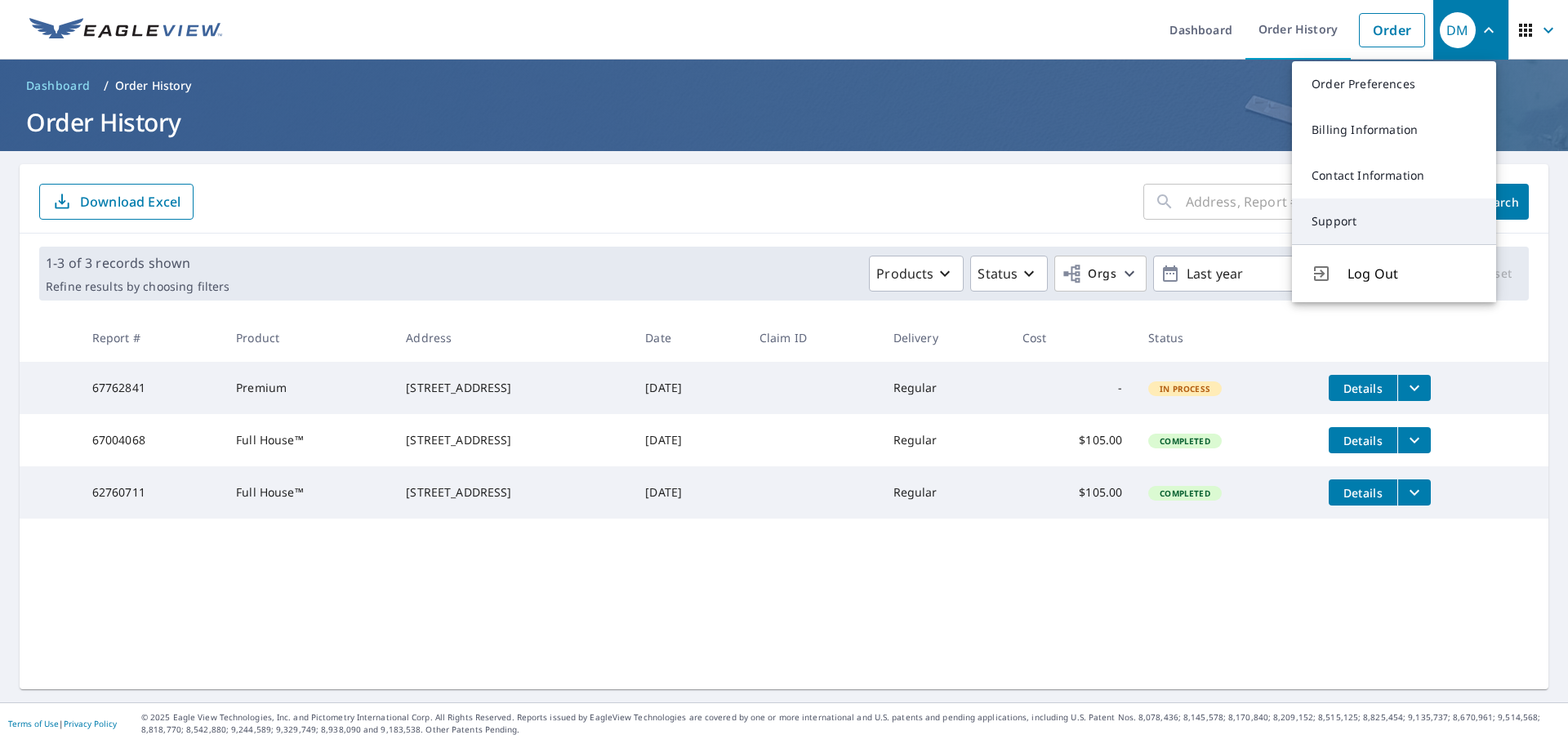
click at [1337, 226] on link "Support" at bounding box center [1394, 221] width 204 height 46
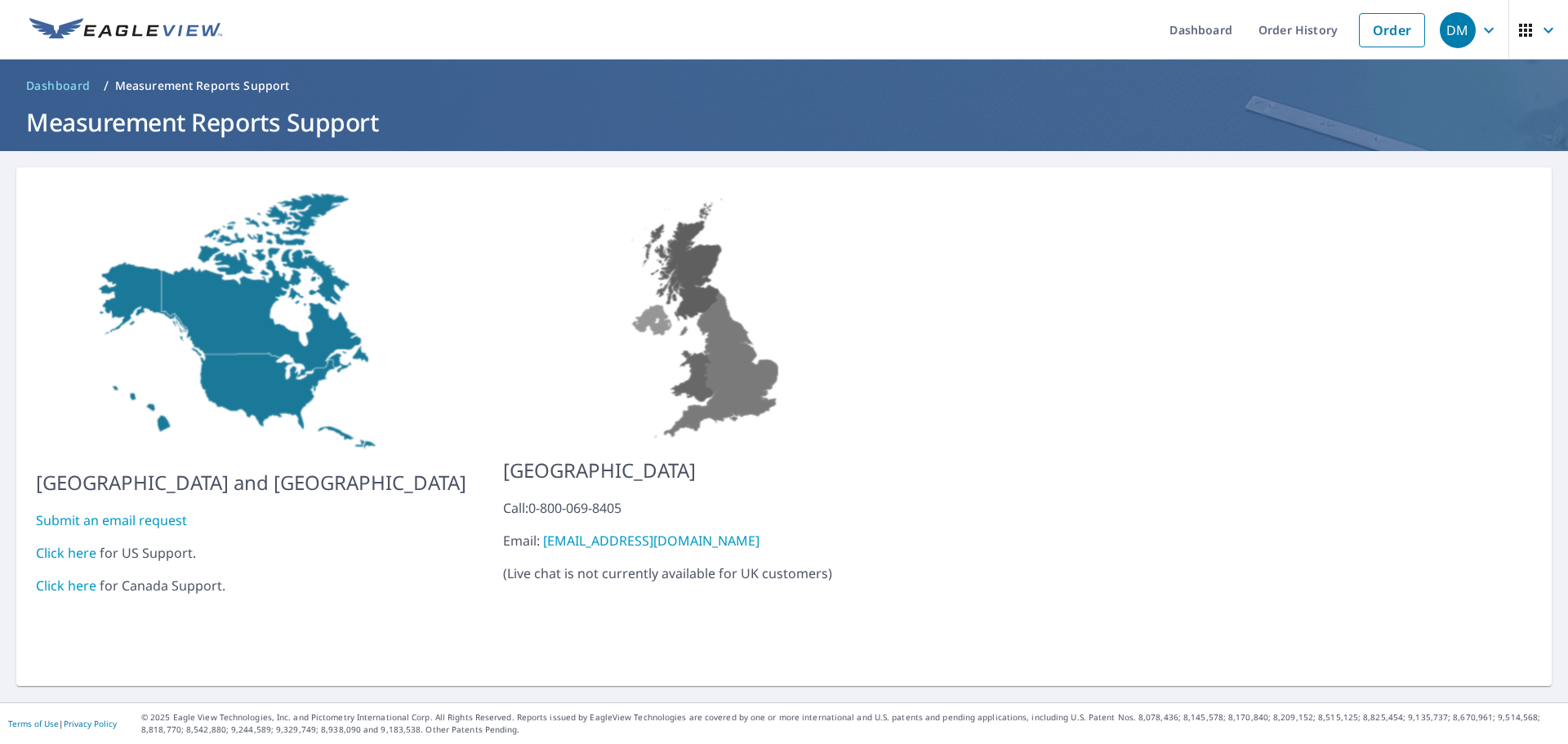
click at [60, 512] on link "Submit an email request" at bounding box center [112, 520] width 151 height 18
click at [81, 548] on link "Click here" at bounding box center [66, 553] width 60 height 18
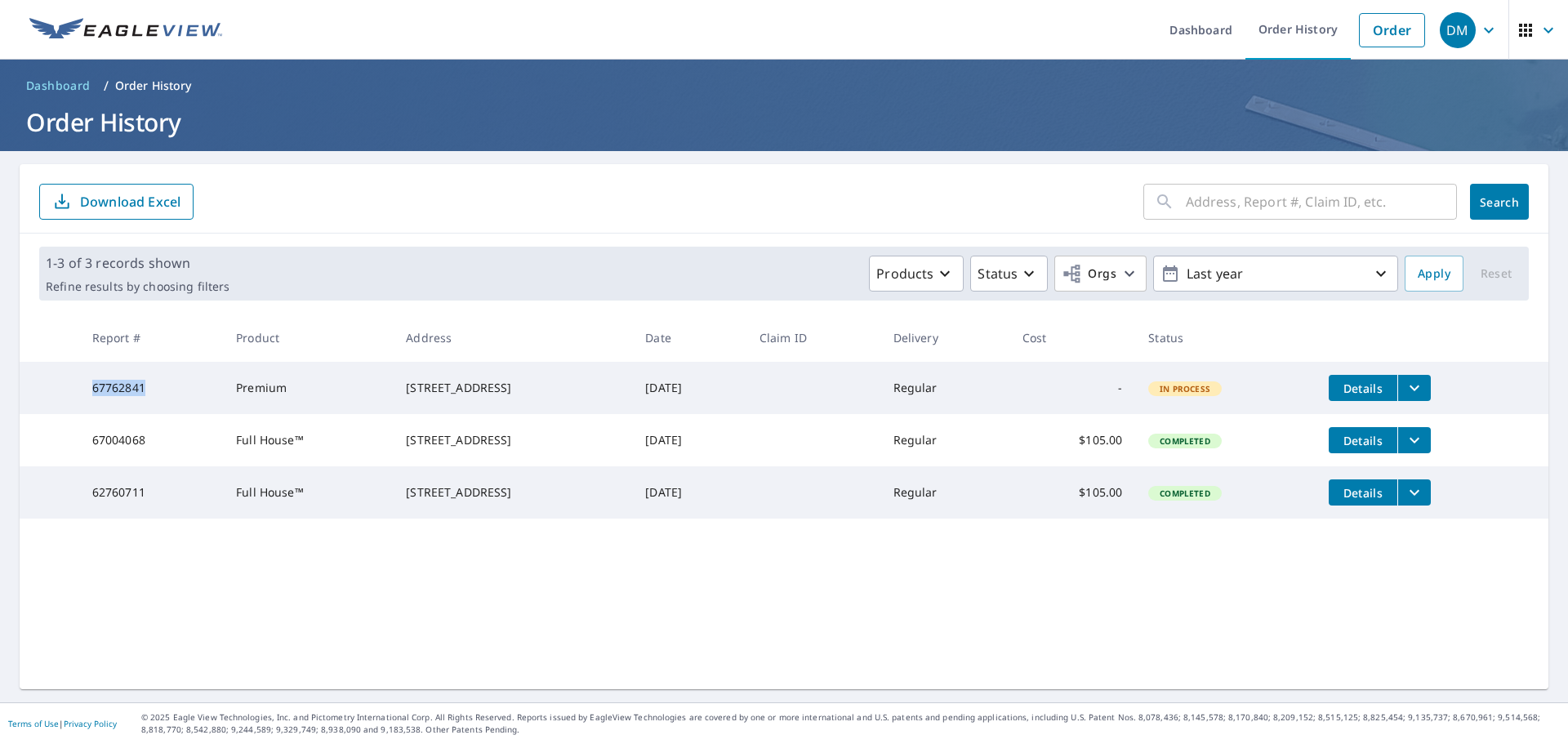
drag, startPoint x: 143, startPoint y: 390, endPoint x: 85, endPoint y: 388, distance: 58.0
click at [85, 388] on td "67762841" at bounding box center [150, 388] width 143 height 52
copy td "67762841"
